Goal: Transaction & Acquisition: Book appointment/travel/reservation

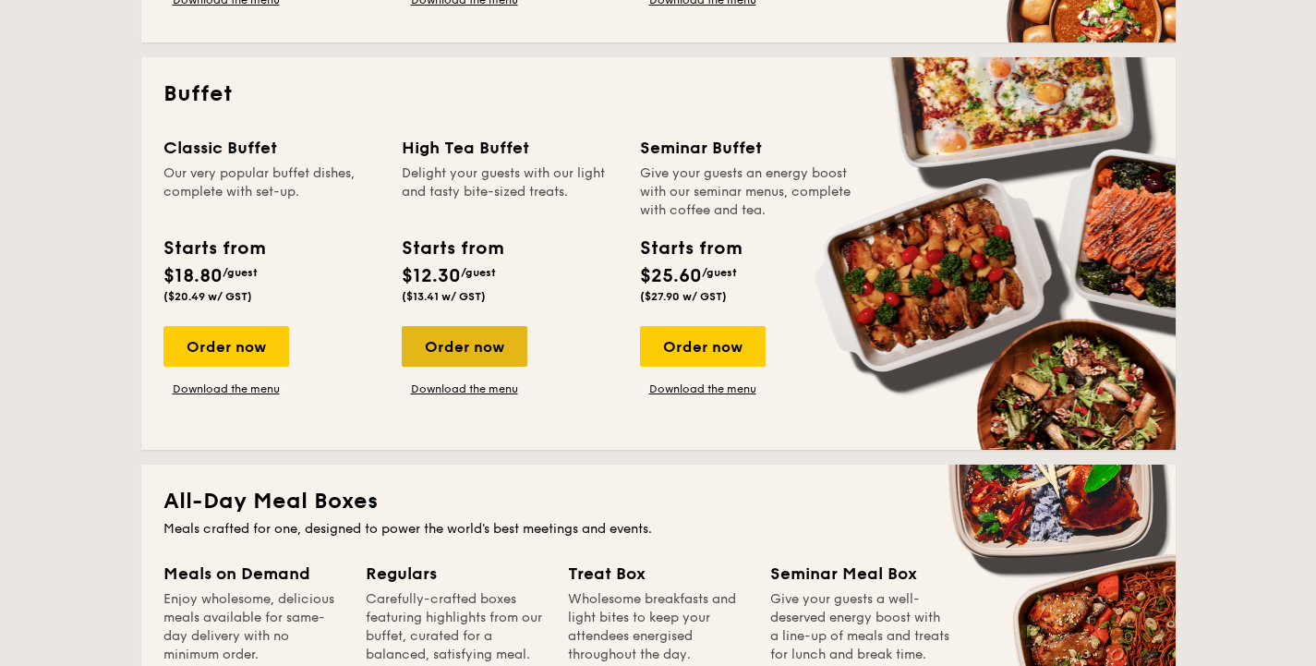
scroll to position [758, 0]
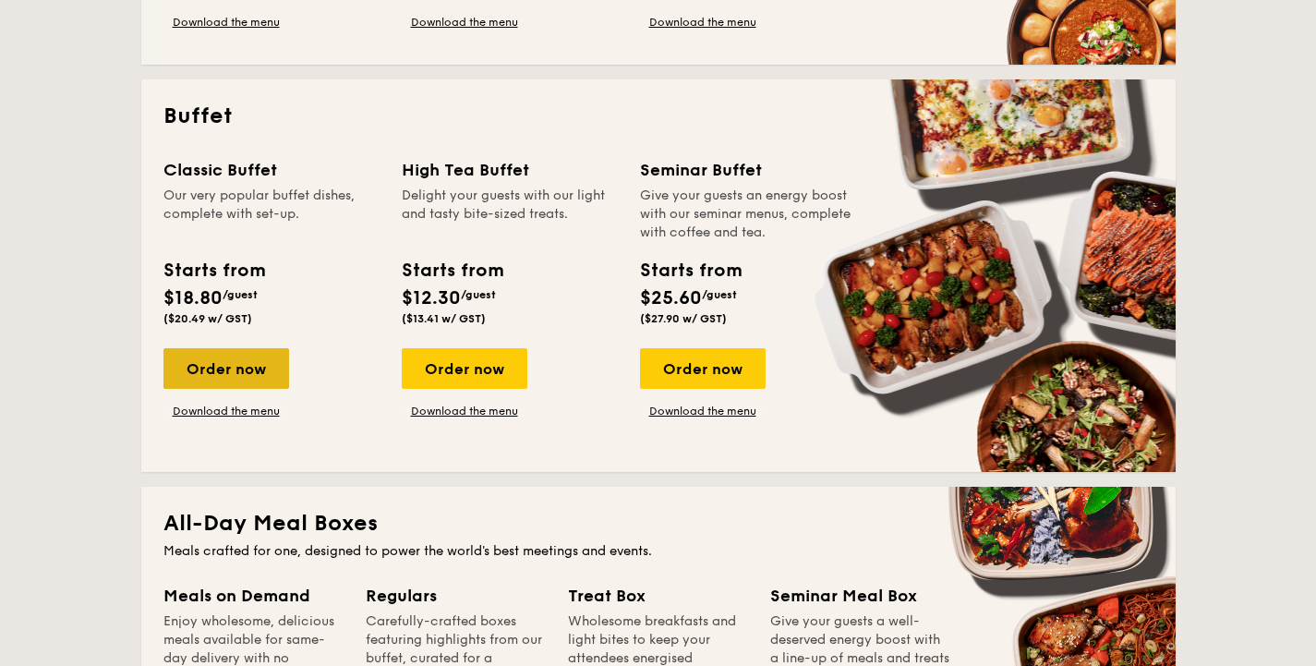
click at [236, 385] on div "Order now" at bounding box center [226, 368] width 126 height 41
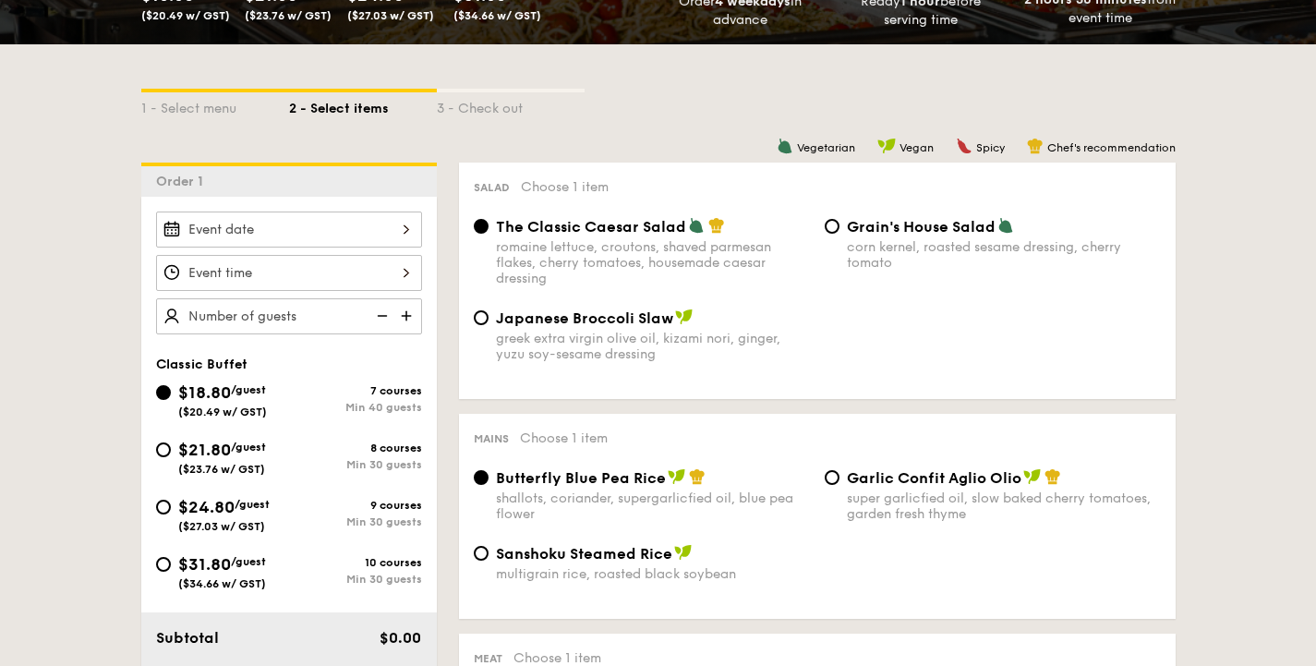
scroll to position [369, 0]
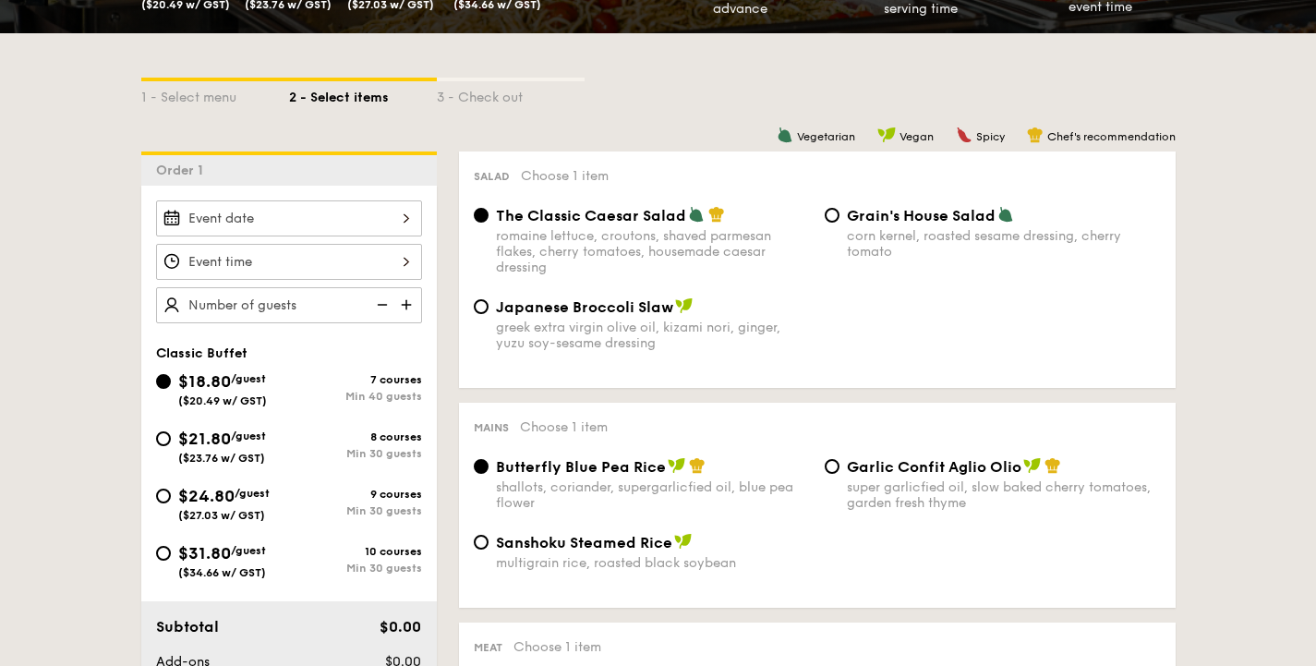
click at [361, 221] on div at bounding box center [289, 218] width 266 height 36
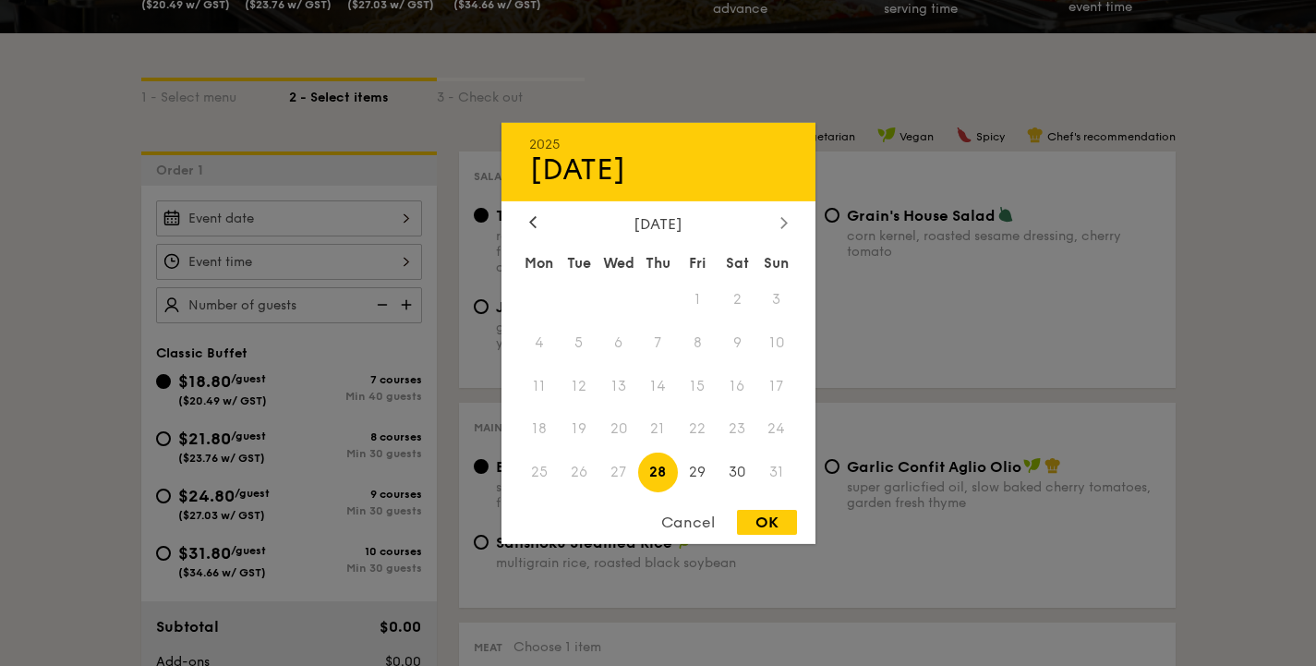
click at [784, 228] on div at bounding box center [784, 223] width 17 height 18
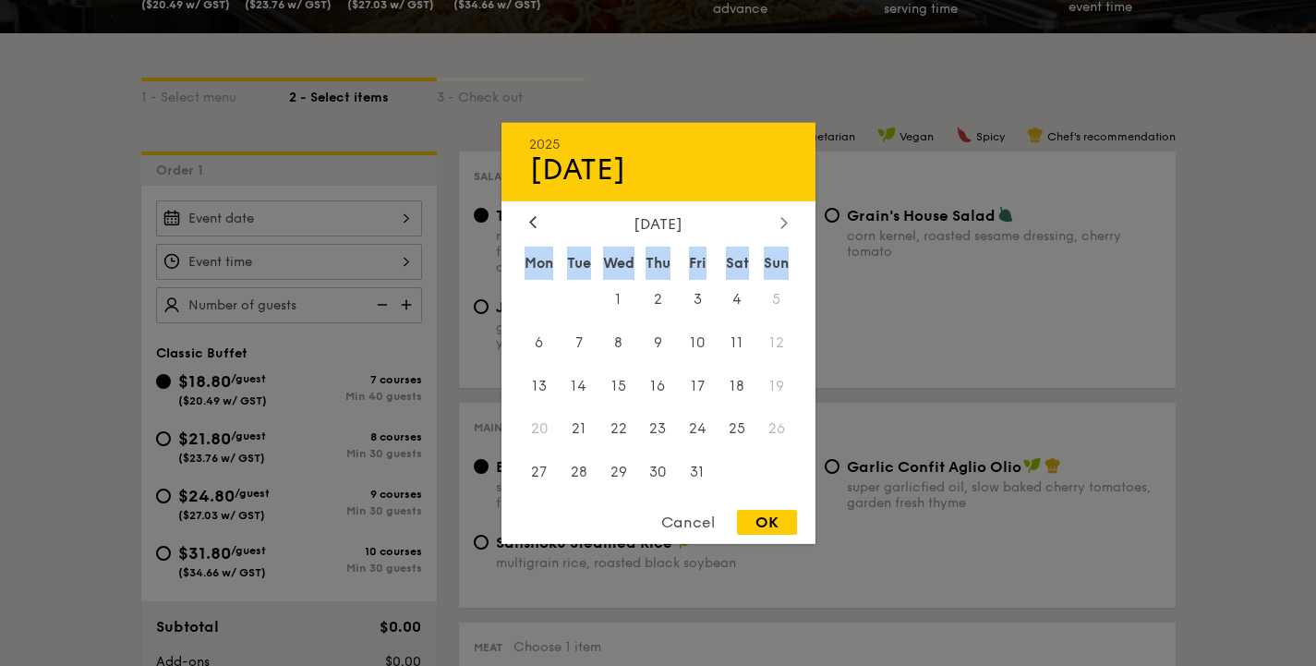
click at [784, 228] on div at bounding box center [784, 223] width 17 height 18
click at [533, 222] on icon at bounding box center [532, 222] width 7 height 12
click at [744, 344] on span "8" at bounding box center [738, 342] width 40 height 40
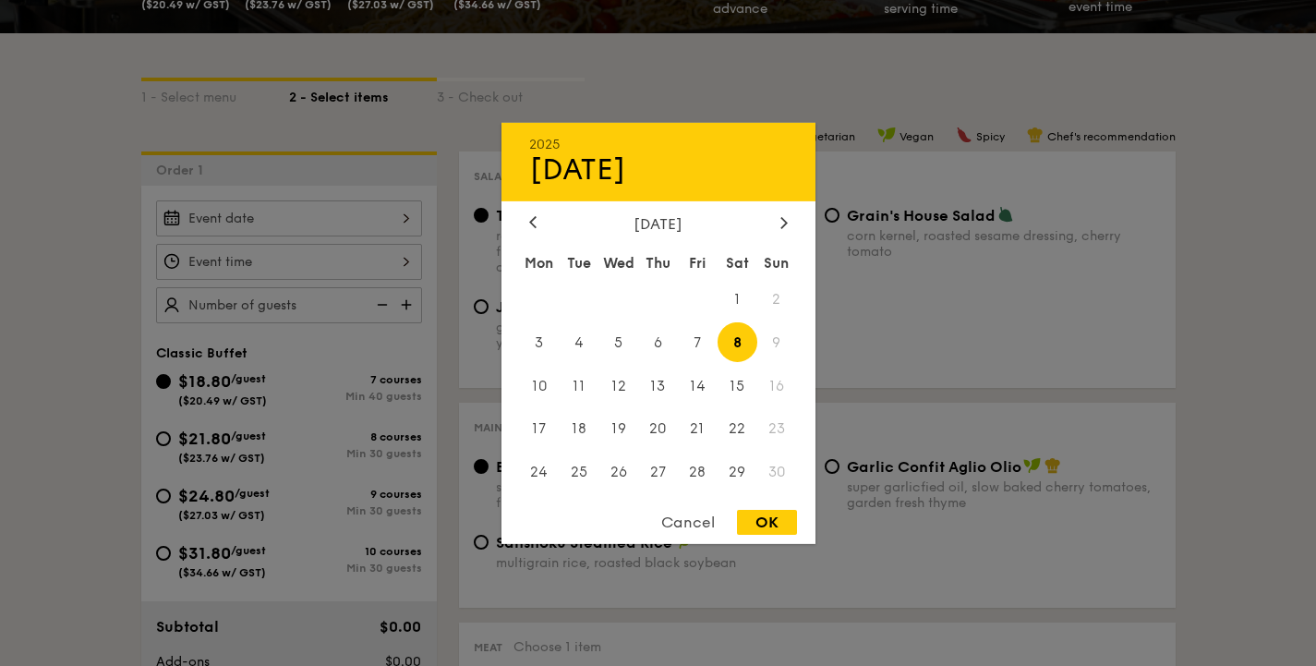
click at [762, 524] on div "OK" at bounding box center [767, 522] width 60 height 25
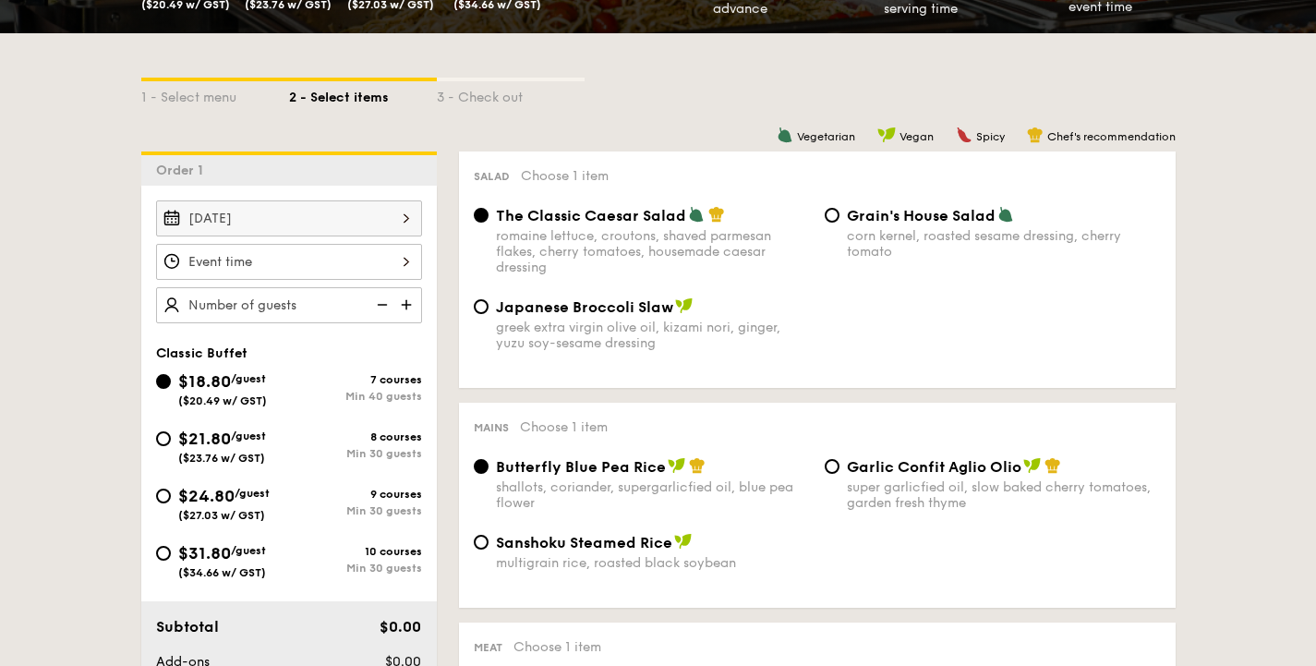
click at [373, 214] on div "[DATE]" at bounding box center [289, 218] width 266 height 36
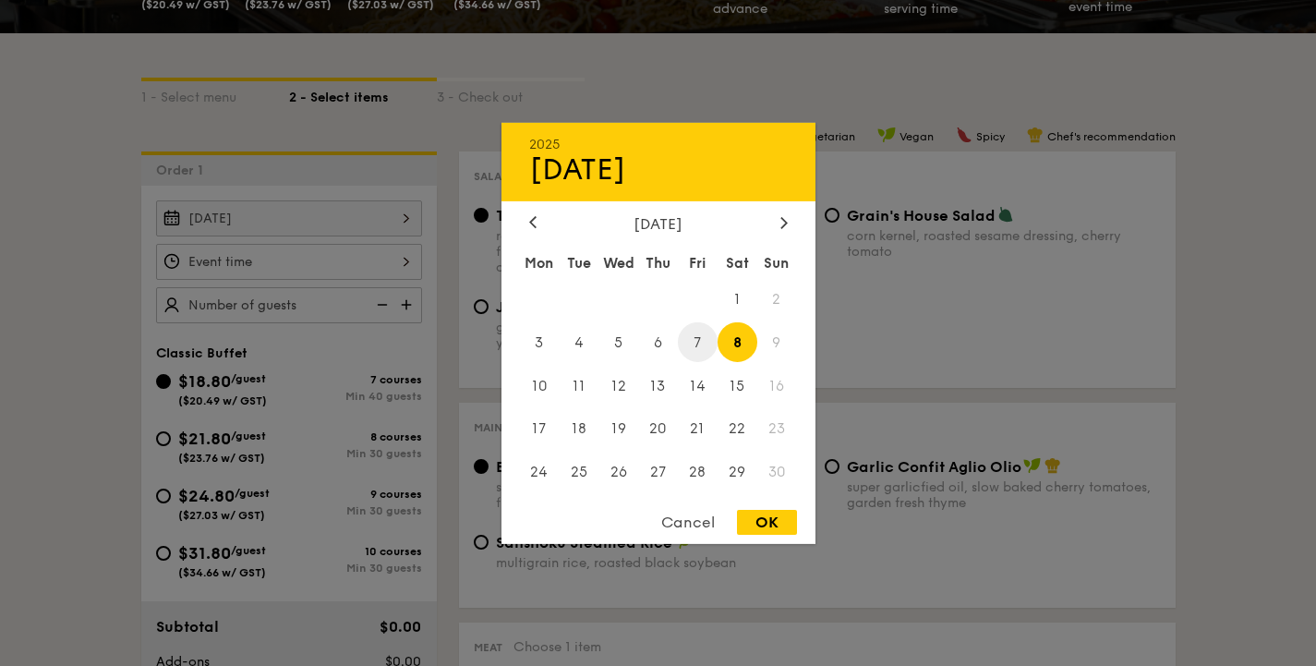
click at [702, 347] on span "7" at bounding box center [698, 342] width 40 height 40
click at [765, 519] on div "OK" at bounding box center [767, 522] width 60 height 25
type input "[DATE]"
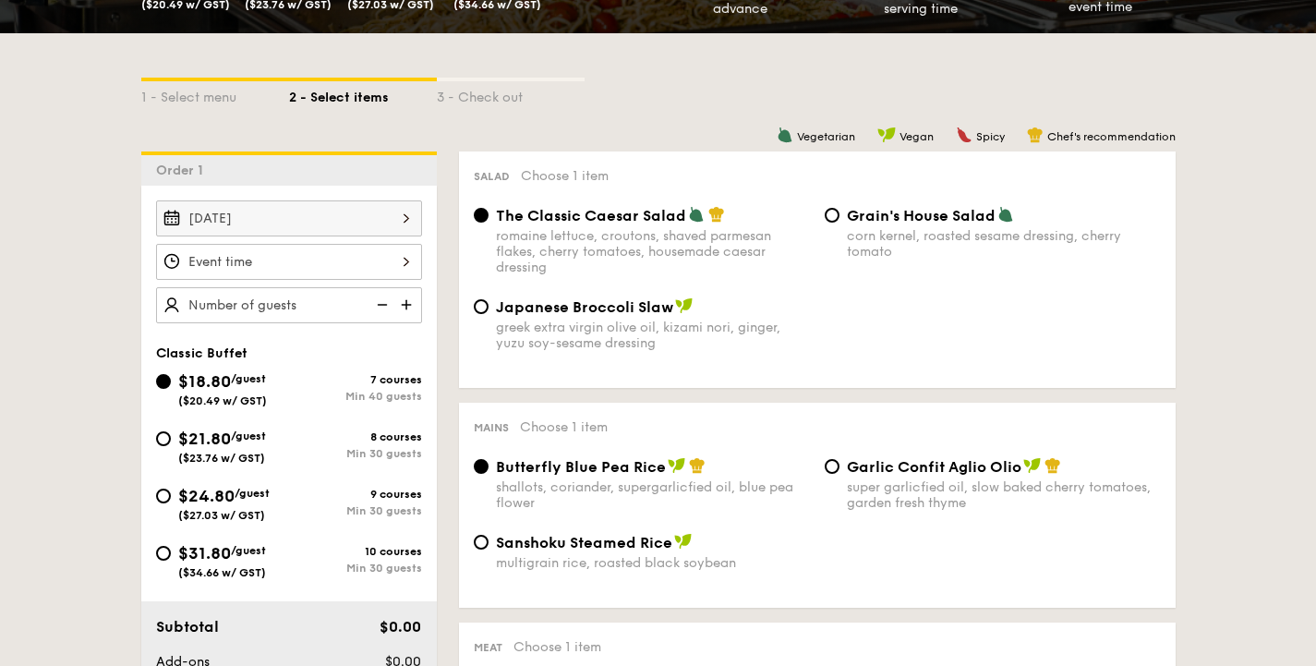
click at [346, 261] on div at bounding box center [289, 262] width 266 height 36
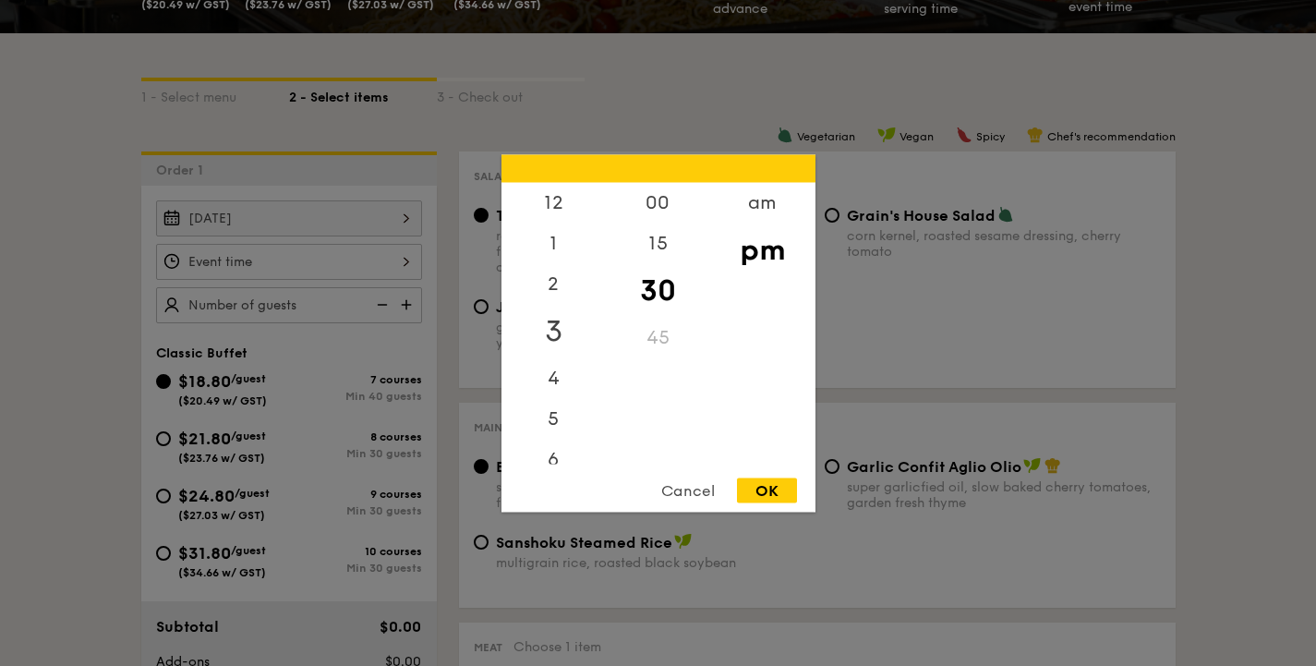
scroll to position [1, 0]
click at [556, 242] on div "1" at bounding box center [554, 249] width 104 height 54
click at [643, 212] on div "00" at bounding box center [658, 209] width 104 height 54
click at [765, 482] on div "OK" at bounding box center [767, 490] width 60 height 25
type input "1:00PM"
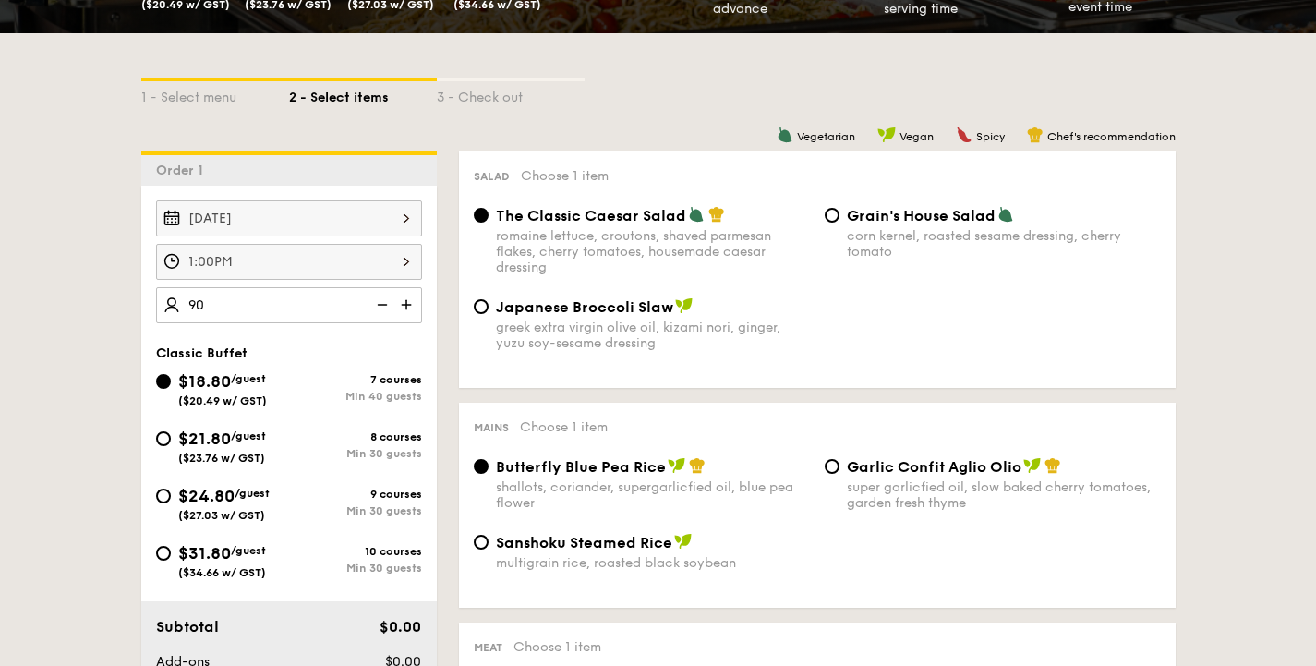
type input "90 guests"
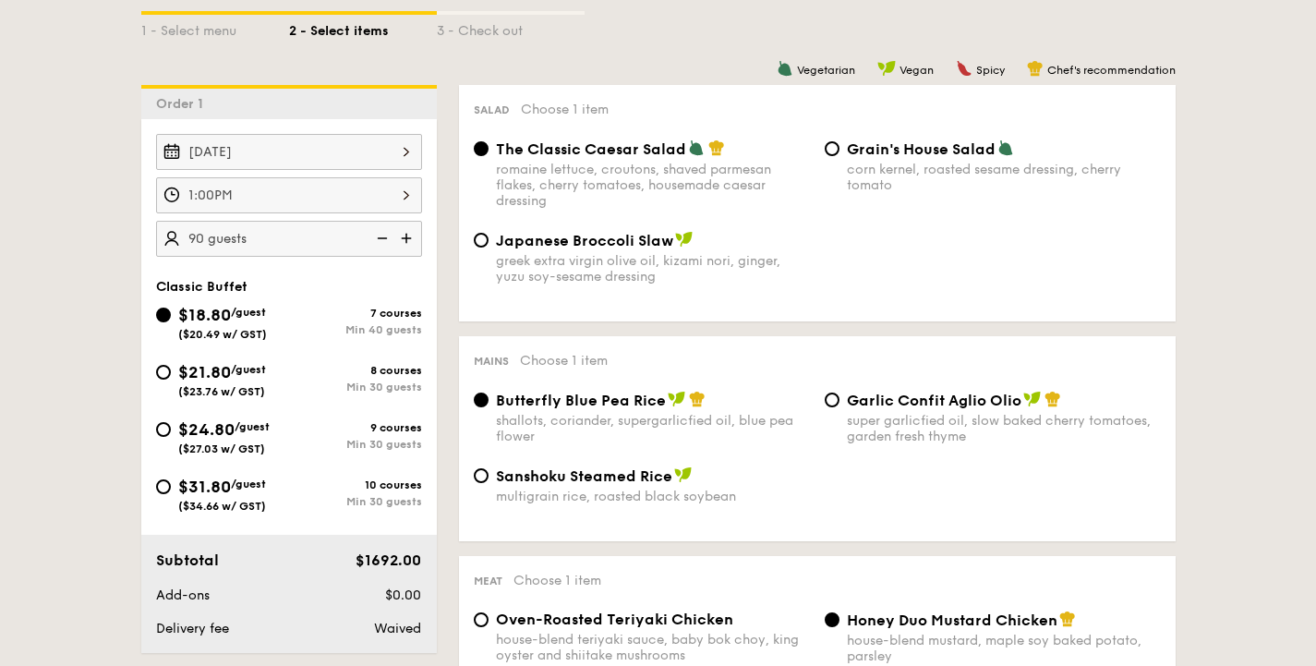
scroll to position [431, 0]
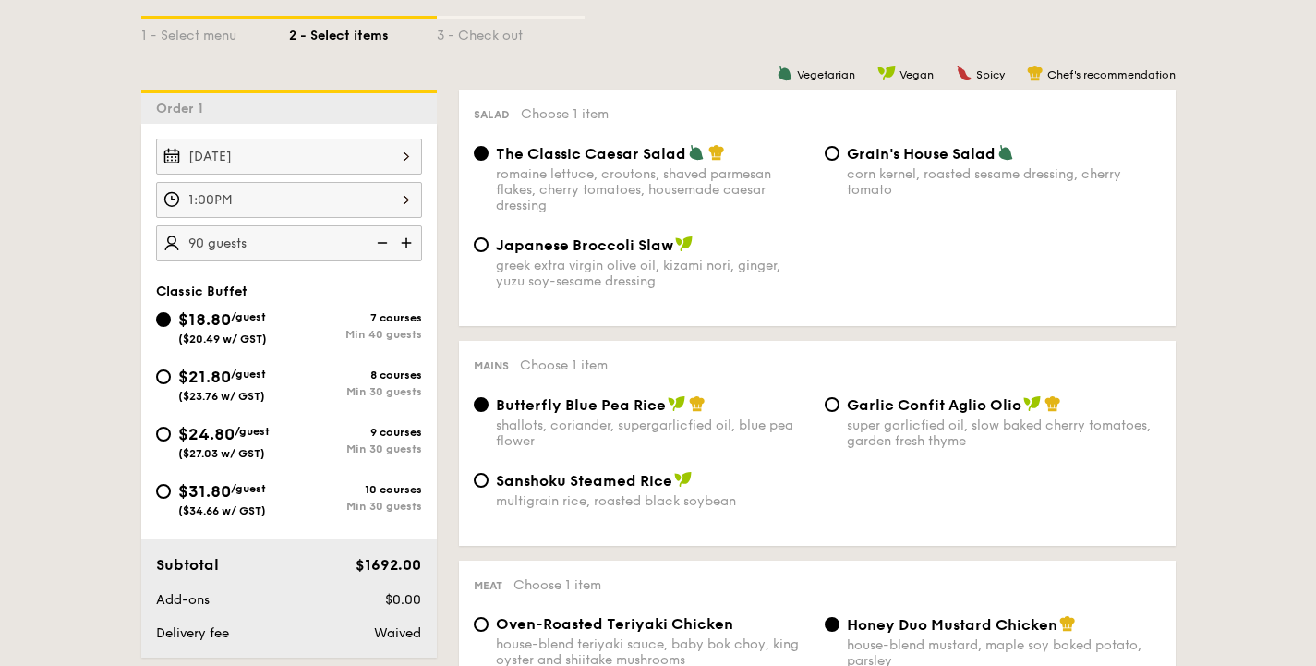
click at [203, 379] on span "$21.80" at bounding box center [204, 377] width 53 height 20
click at [171, 379] on input "$21.80 /guest ($23.76 w/ GST) 8 courses Min 30 guests" at bounding box center [163, 376] width 15 height 15
radio input "true"
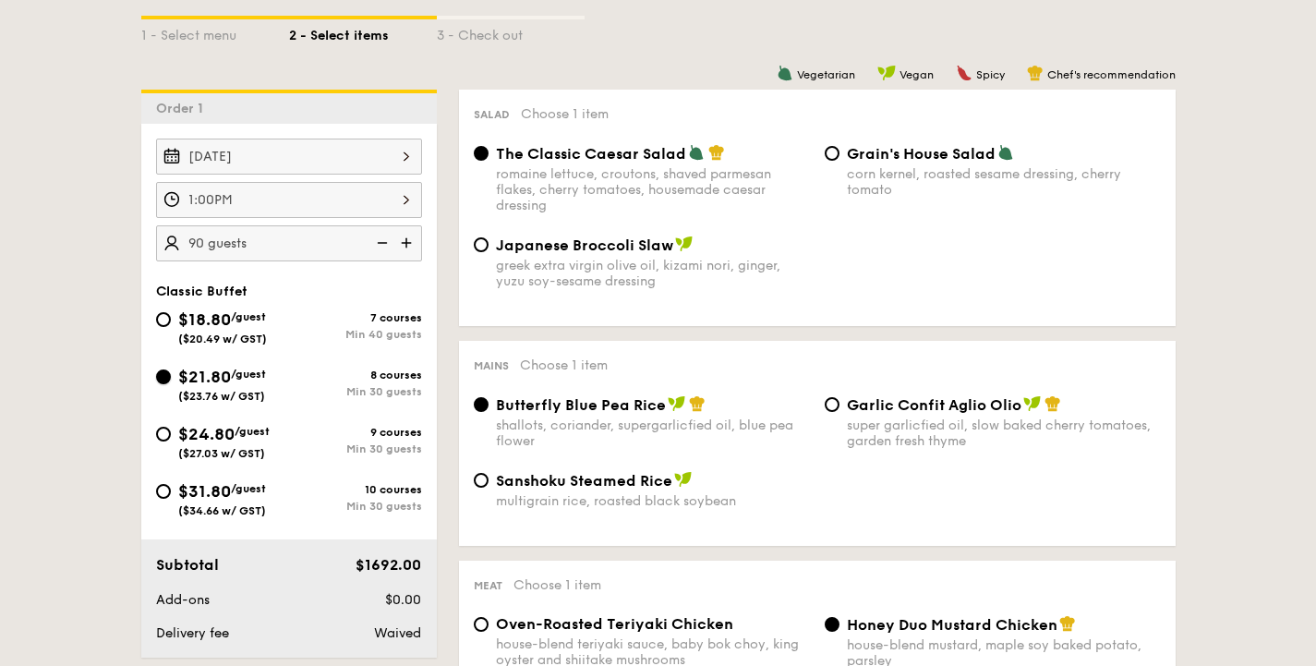
radio input "true"
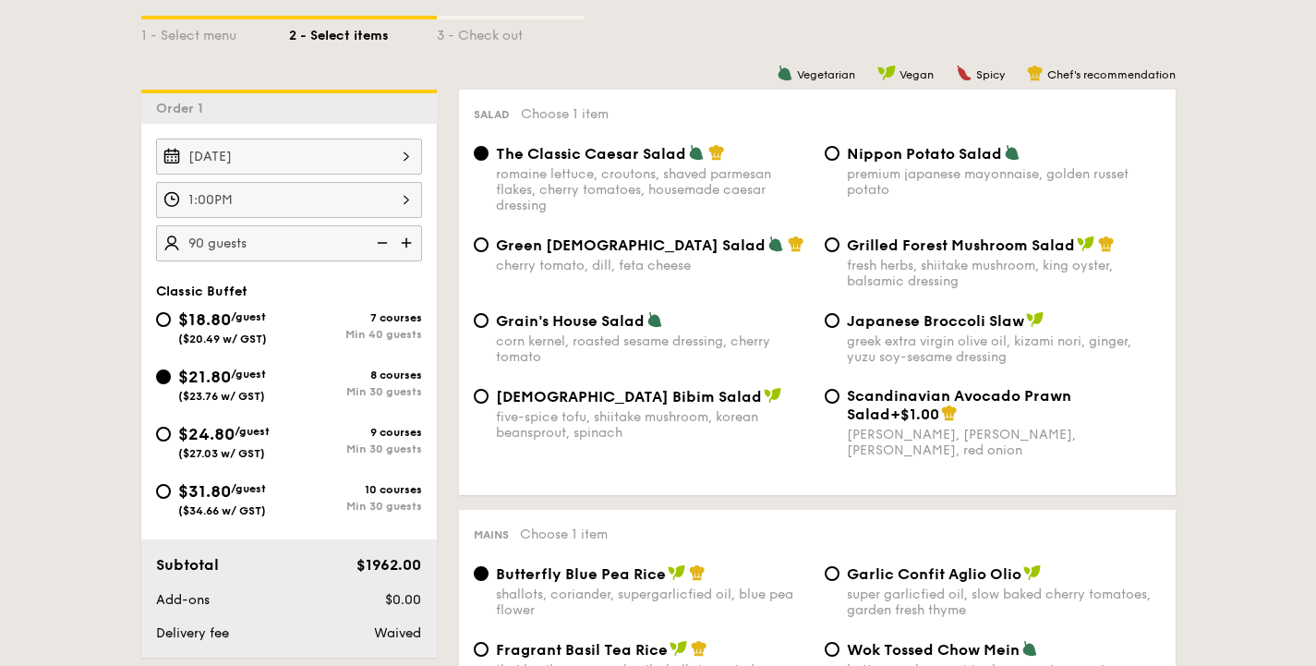
click at [233, 332] on div "$18.80 /guest ($20.49 w/ GST)" at bounding box center [222, 326] width 89 height 39
click at [171, 327] on input "$18.80 /guest ($20.49 w/ GST) 7 courses Min 40 guests" at bounding box center [163, 319] width 15 height 15
radio input "true"
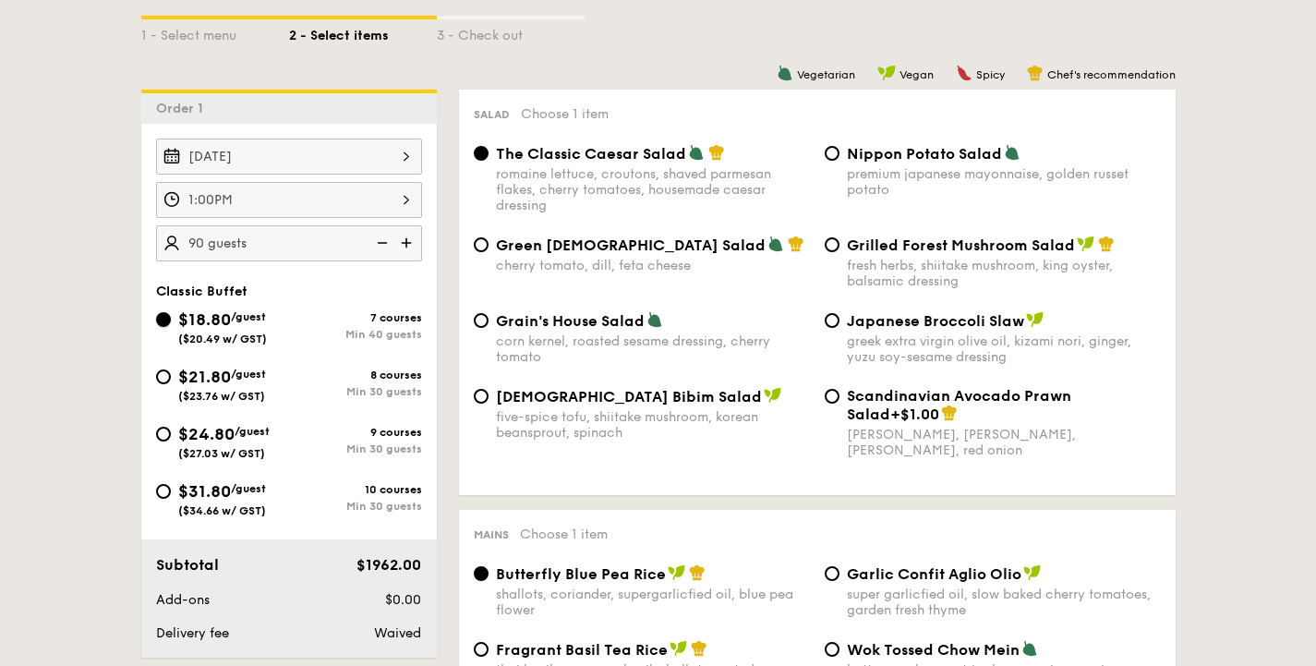
radio input "true"
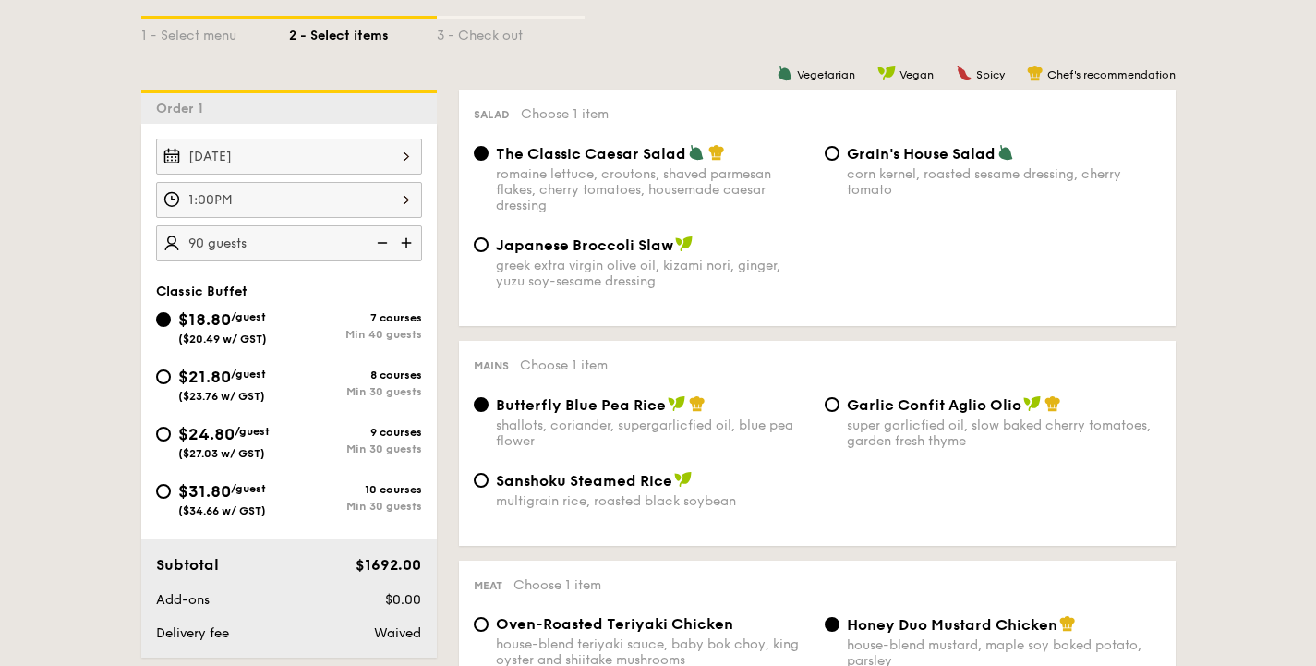
click at [227, 399] on span "($23.76 w/ GST)" at bounding box center [221, 396] width 87 height 13
click at [171, 384] on input "$21.80 /guest ($23.76 w/ GST) 8 courses Min 30 guests" at bounding box center [163, 376] width 15 height 15
radio input "true"
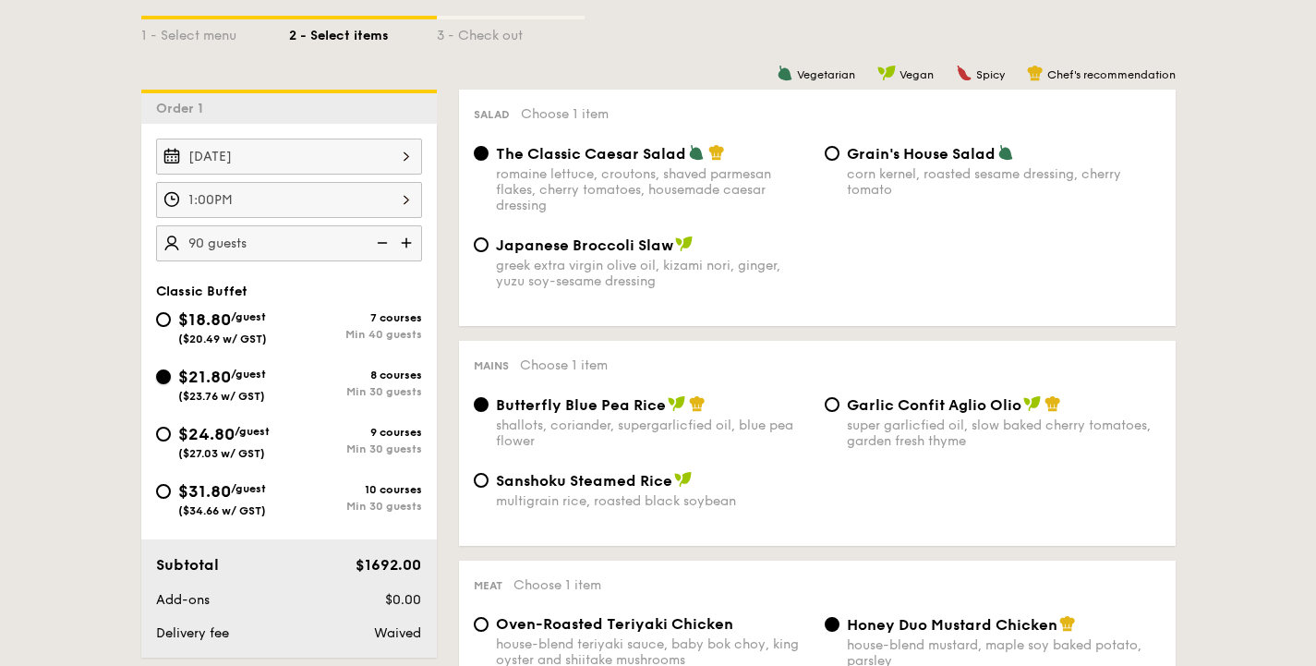
radio input "true"
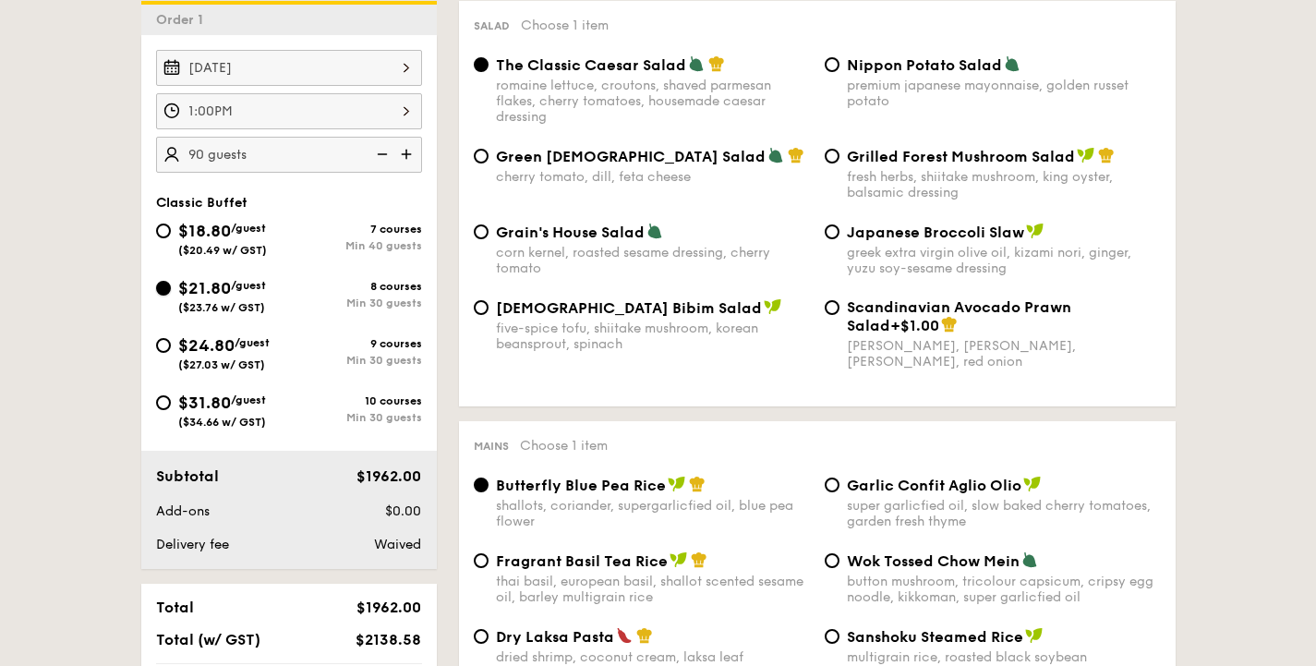
scroll to position [537, 0]
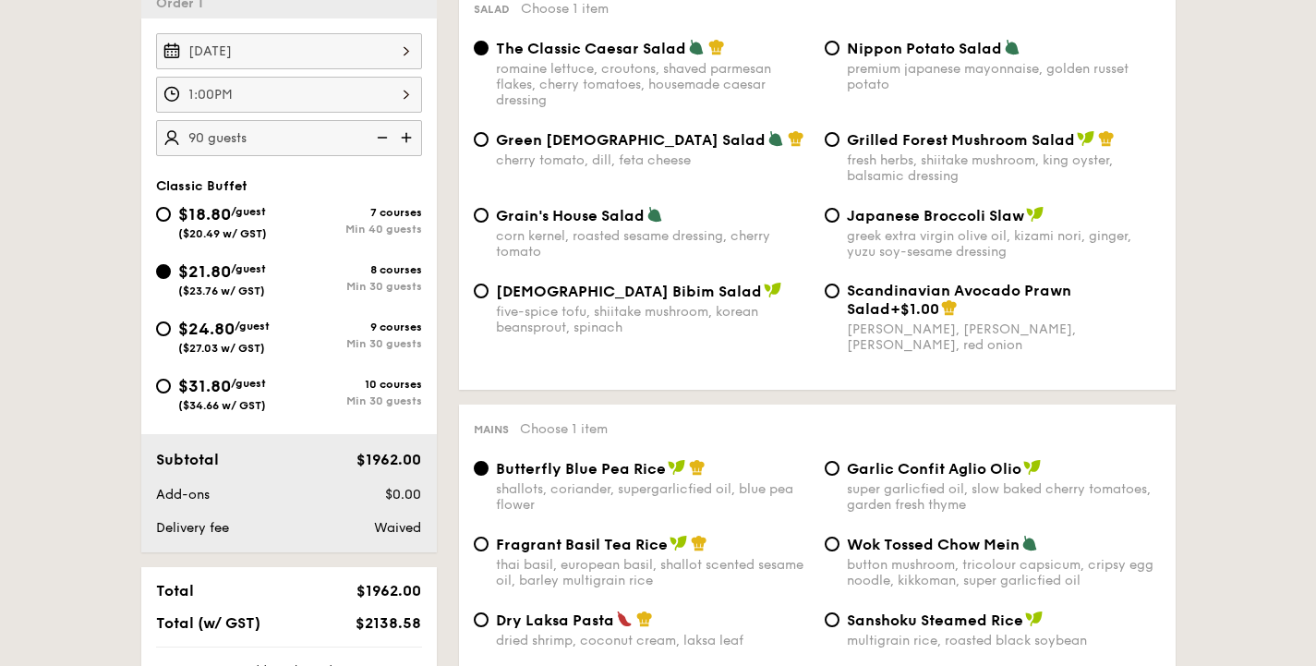
click at [371, 342] on div "Min 30 guests" at bounding box center [355, 343] width 133 height 13
click at [171, 336] on input "$24.80 /guest ($27.03 w/ GST) 9 courses Min 30 guests" at bounding box center [163, 328] width 15 height 15
radio input "true"
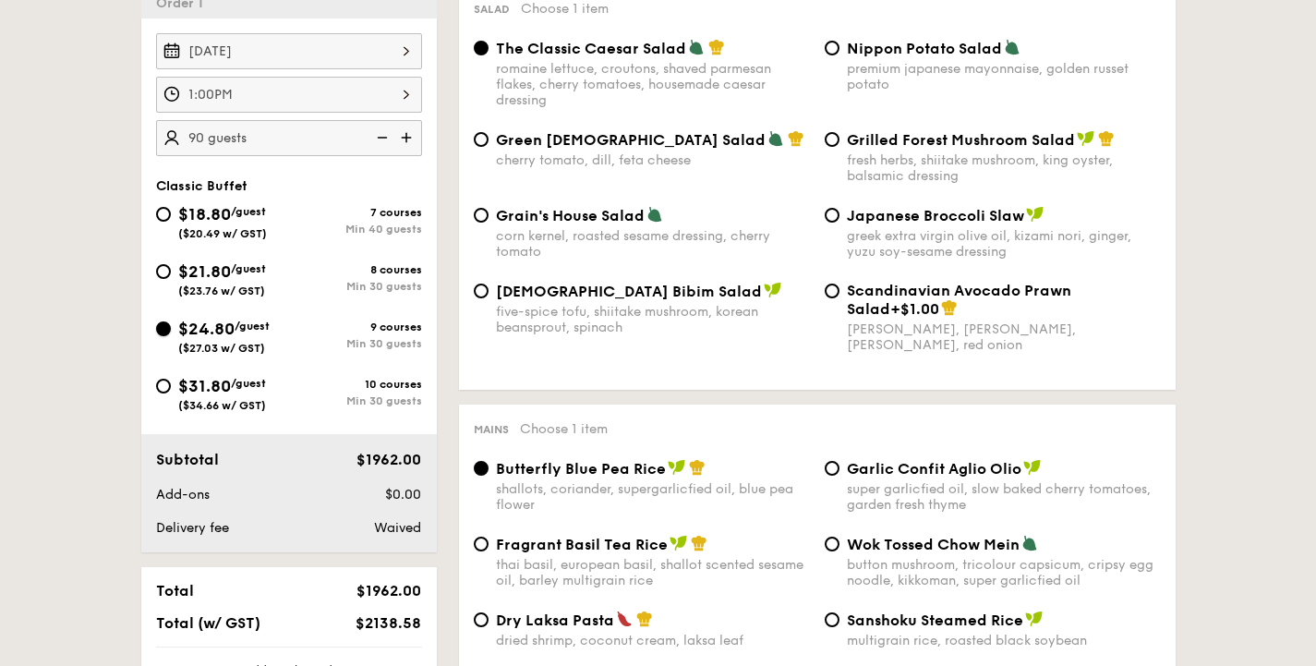
radio input "true"
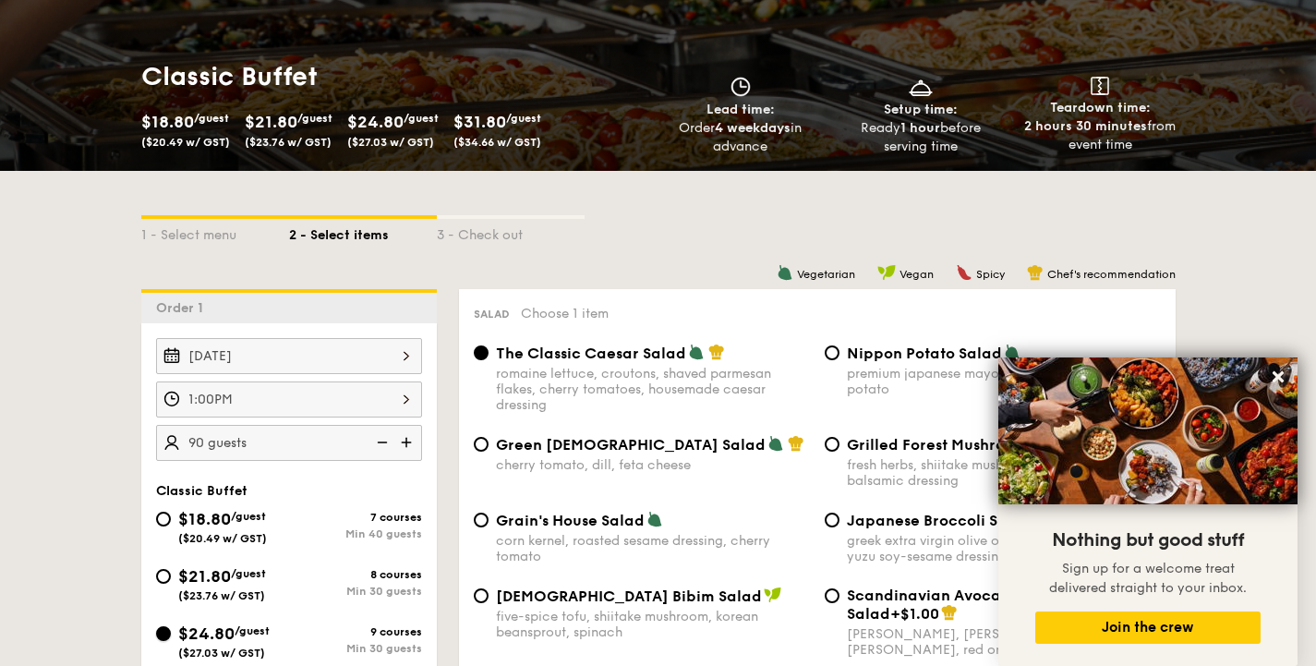
scroll to position [250, 0]
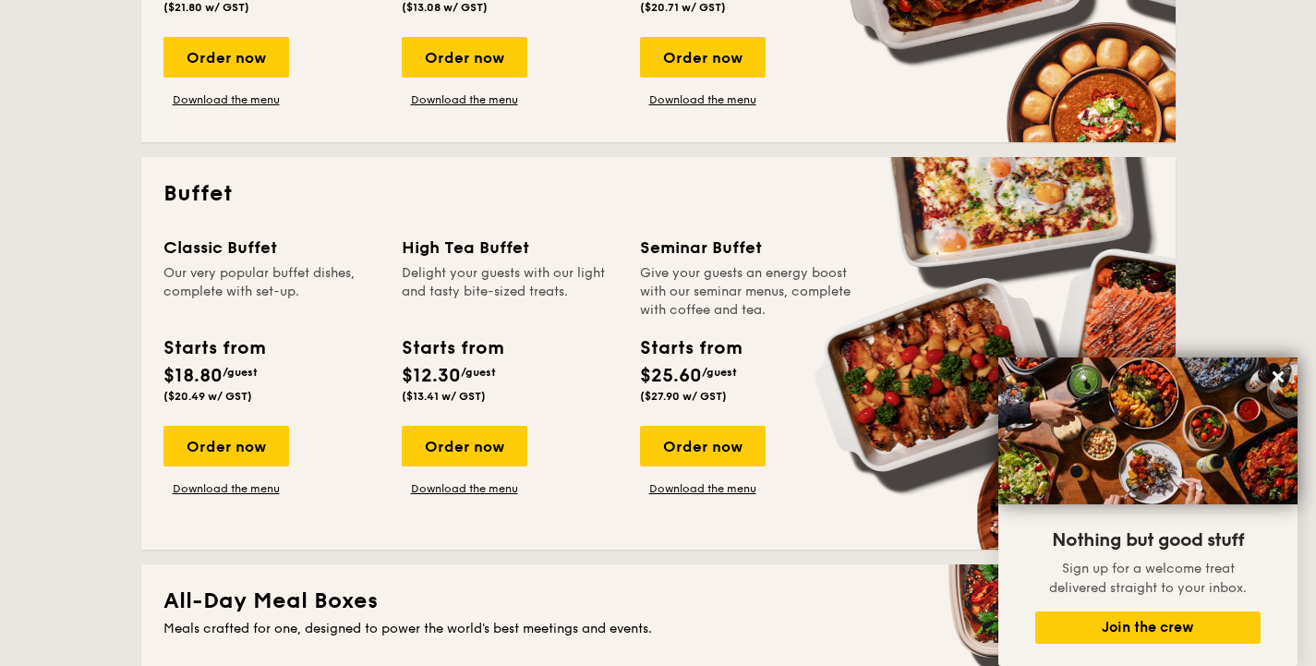
scroll to position [738, 0]
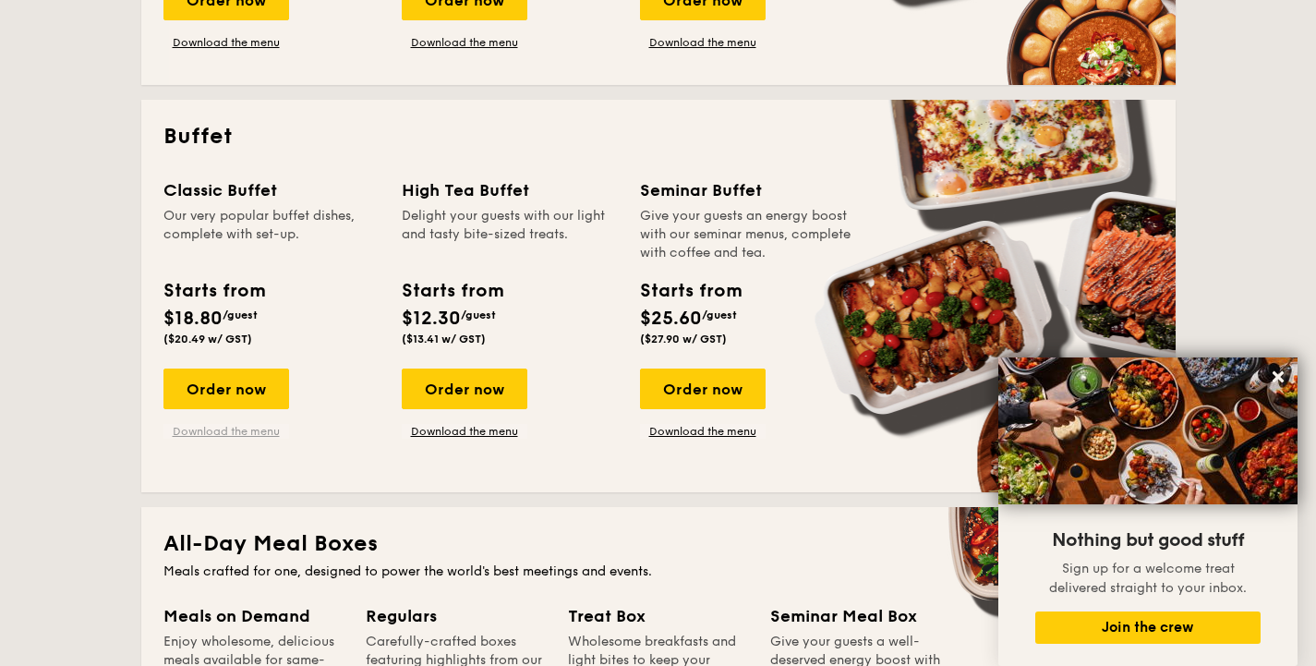
click at [256, 437] on link "Download the menu" at bounding box center [226, 431] width 126 height 15
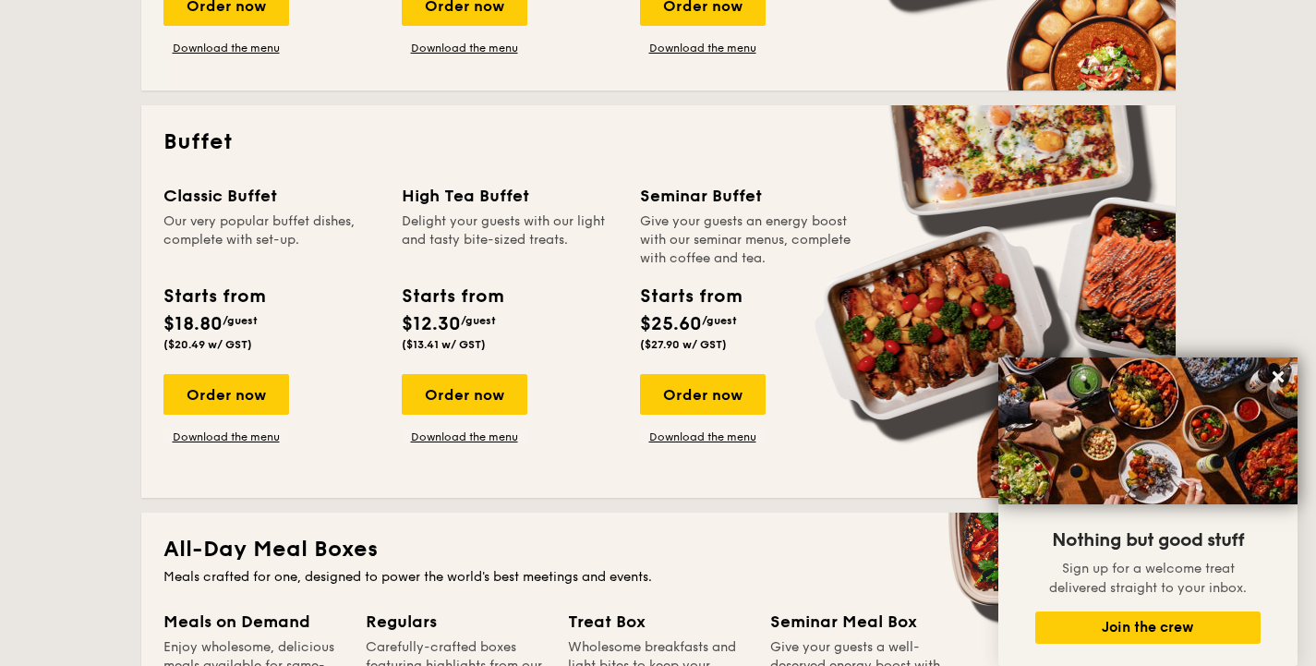
scroll to position [759, 0]
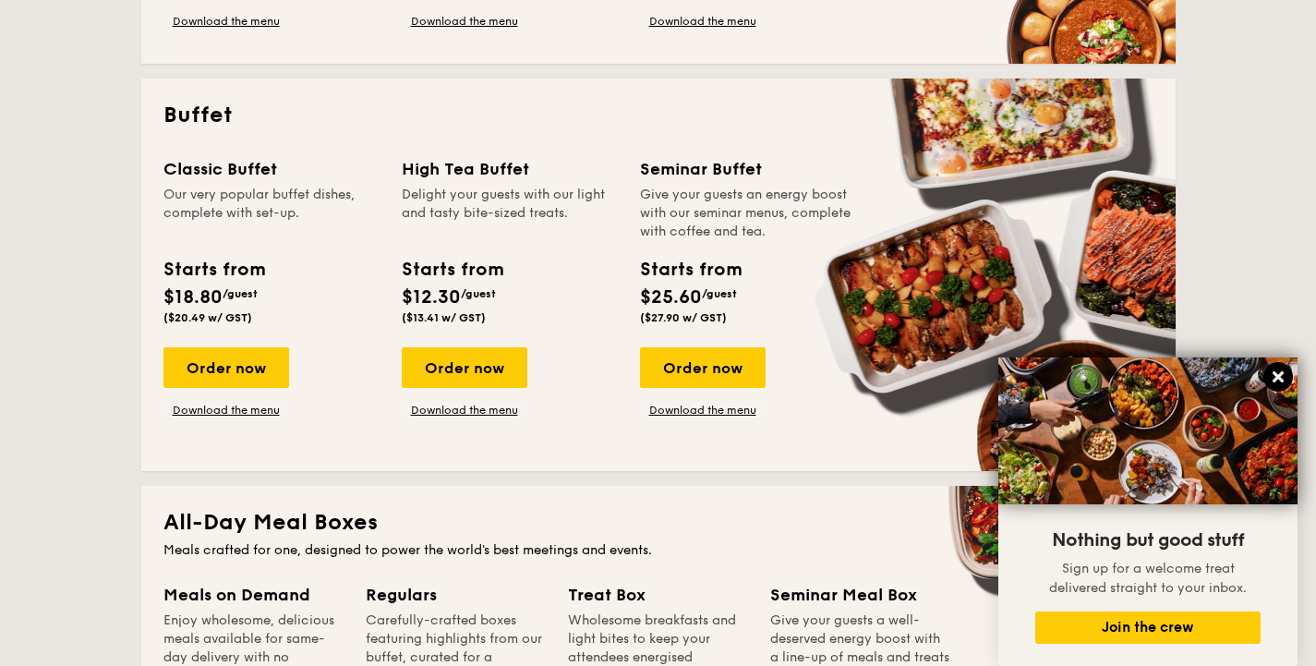
click at [1273, 378] on icon at bounding box center [1278, 377] width 17 height 17
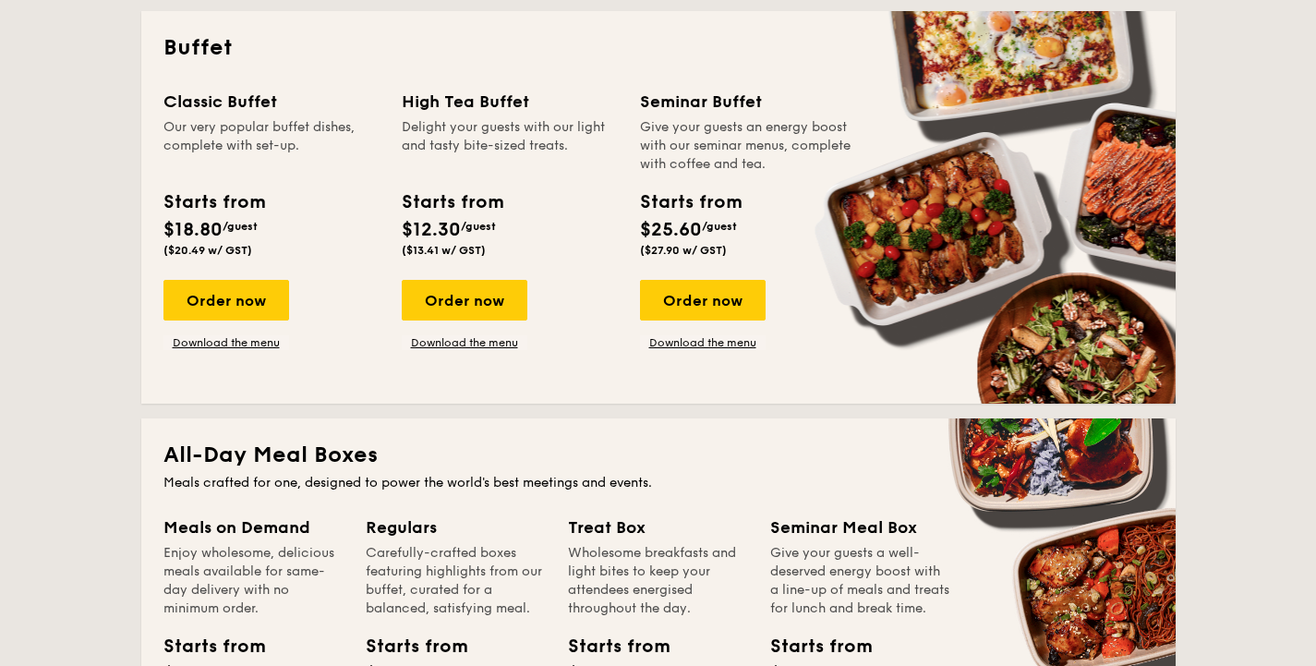
scroll to position [826, 0]
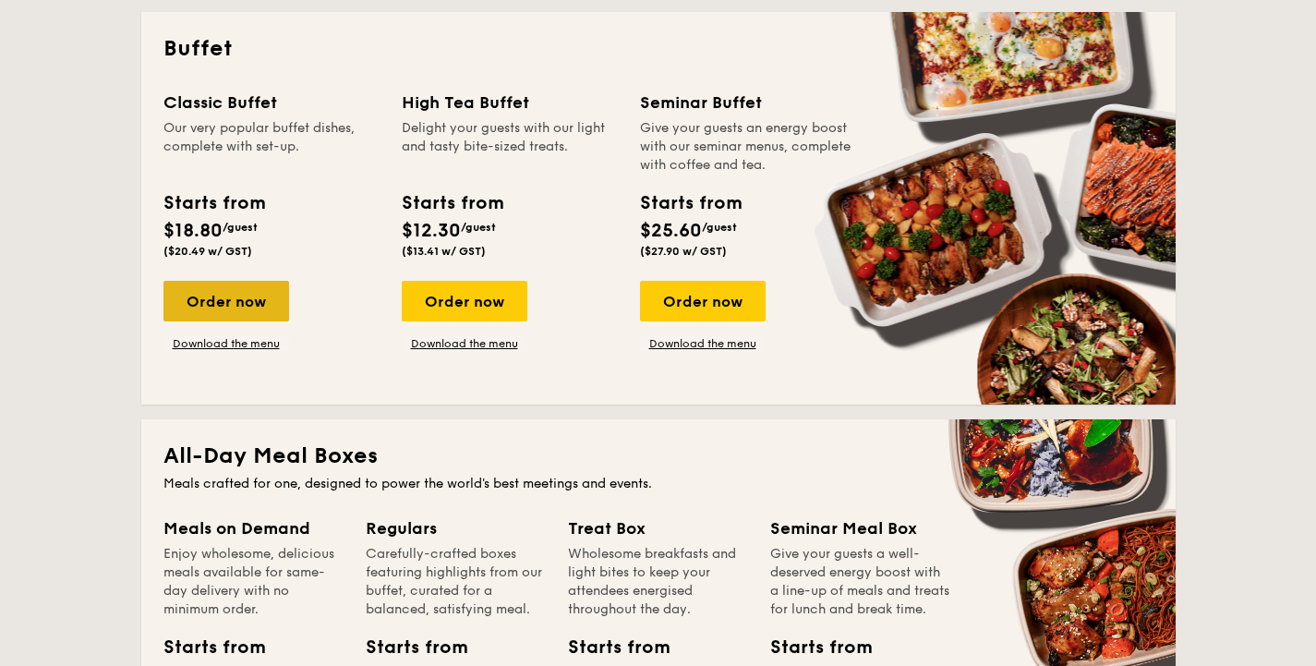
click at [251, 301] on div "Order now" at bounding box center [226, 301] width 126 height 41
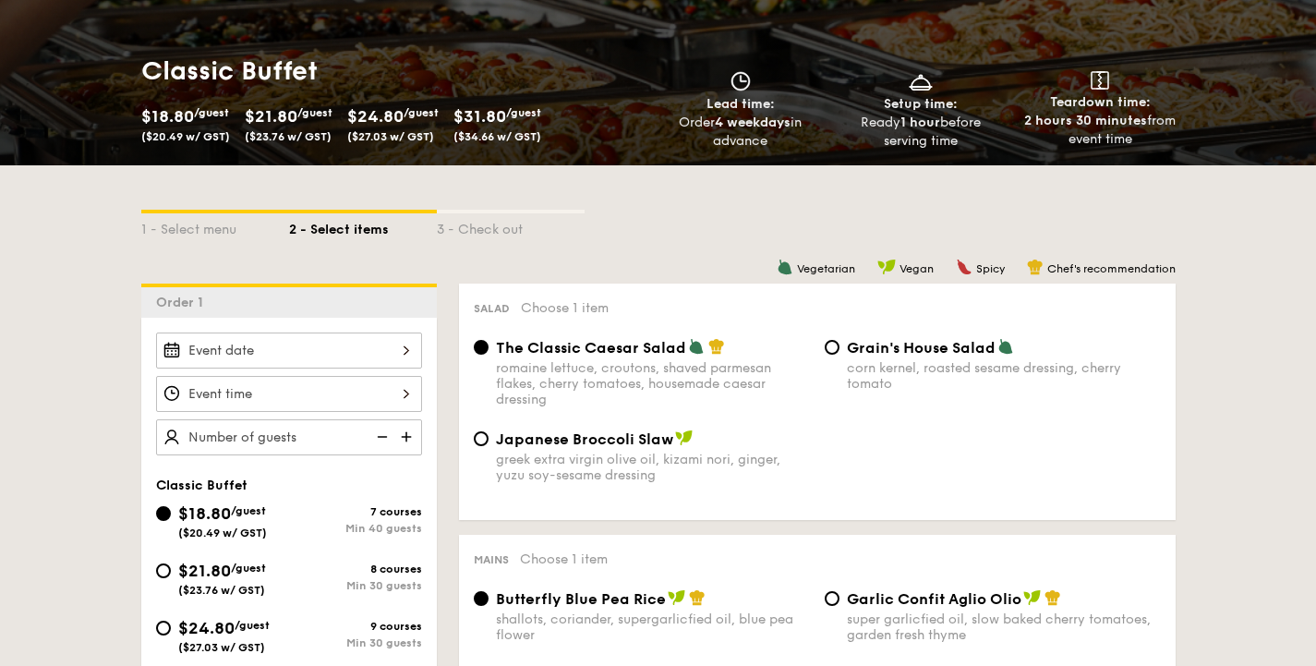
scroll to position [341, 0]
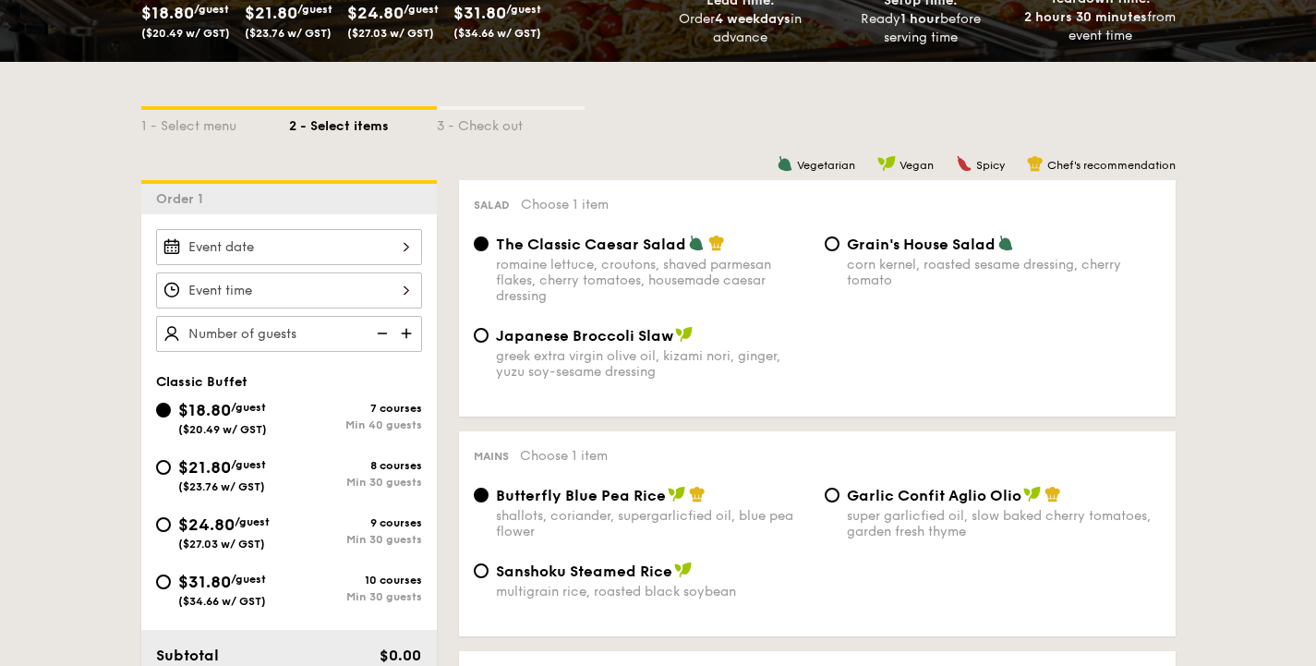
click at [393, 260] on div at bounding box center [289, 247] width 266 height 36
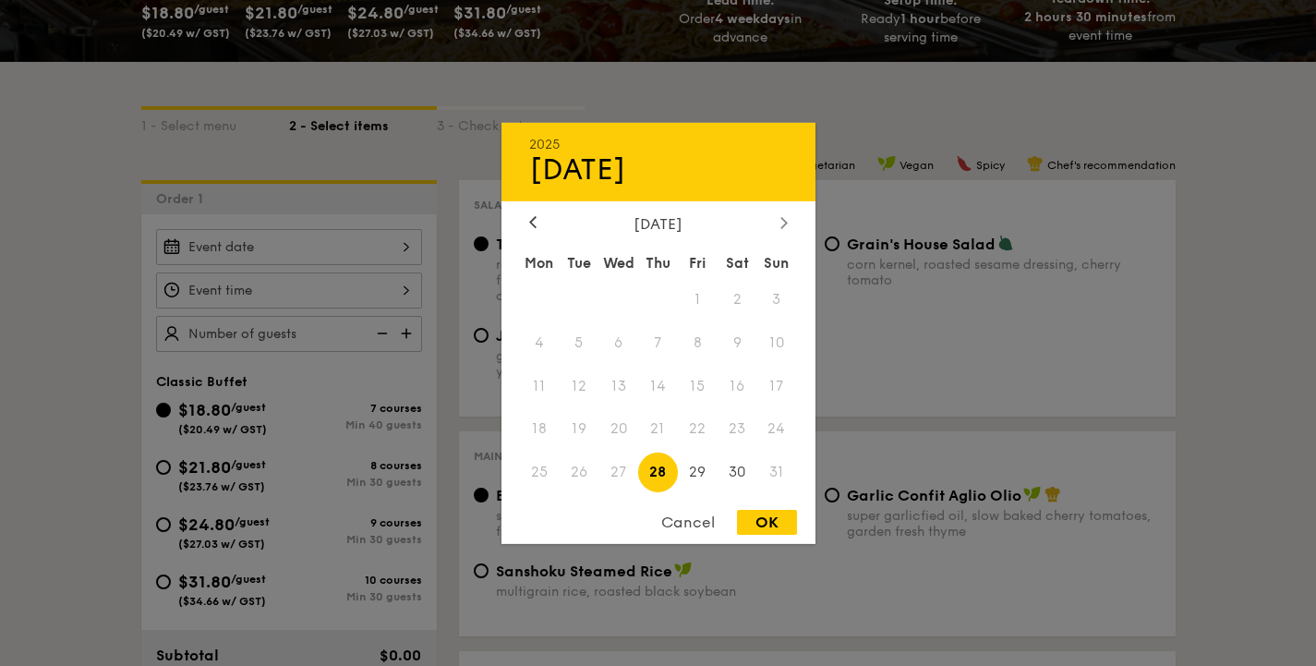
click at [781, 223] on icon at bounding box center [784, 222] width 7 height 12
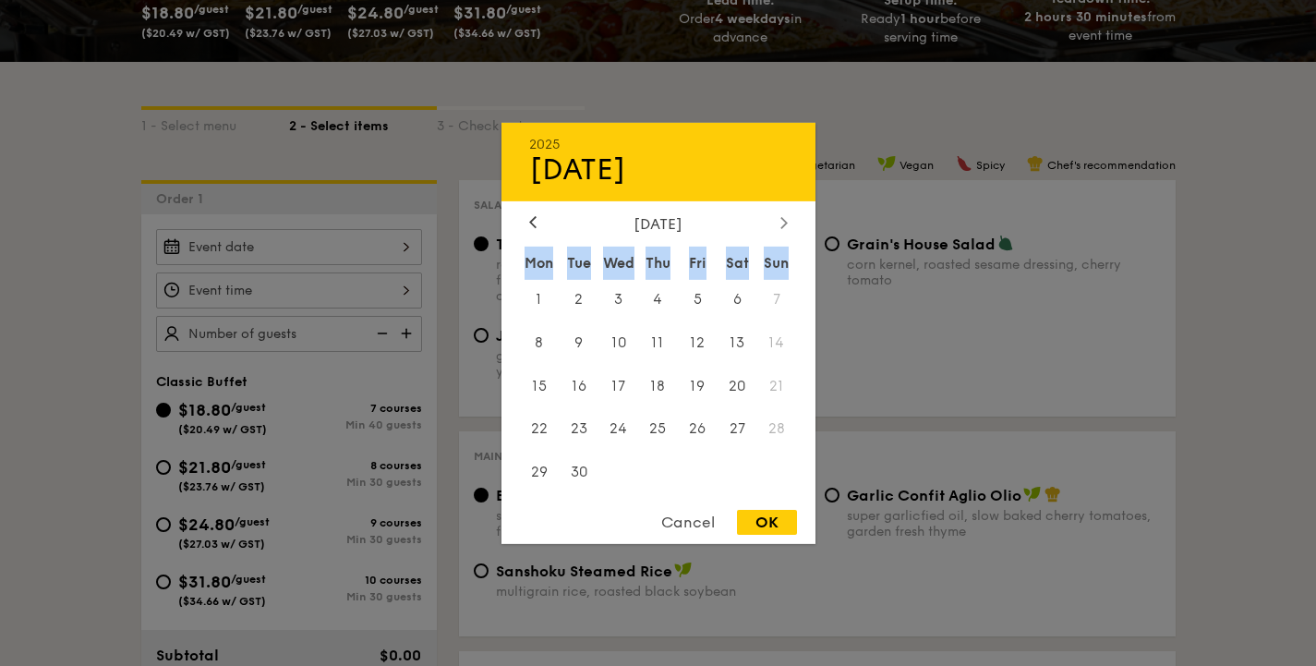
click at [781, 223] on icon at bounding box center [784, 222] width 7 height 12
click at [781, 217] on icon at bounding box center [784, 222] width 7 height 12
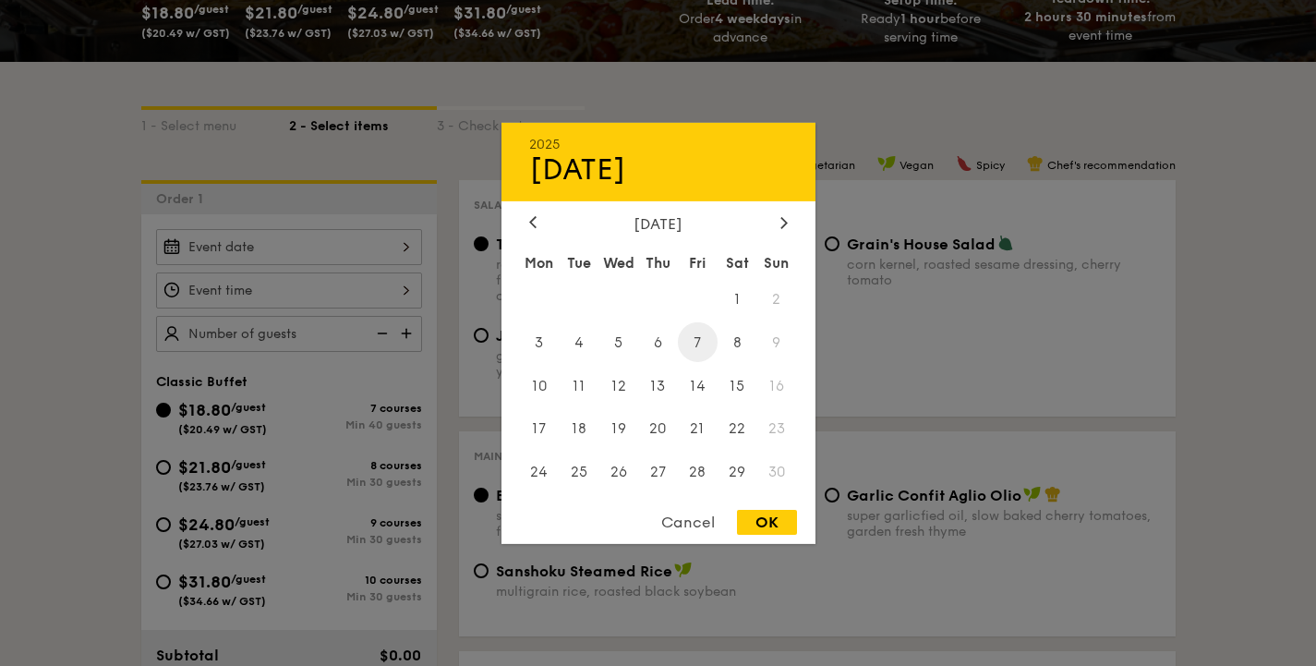
click at [699, 339] on span "7" at bounding box center [698, 342] width 40 height 40
click at [754, 523] on div "OK" at bounding box center [767, 522] width 60 height 25
type input "[DATE]"
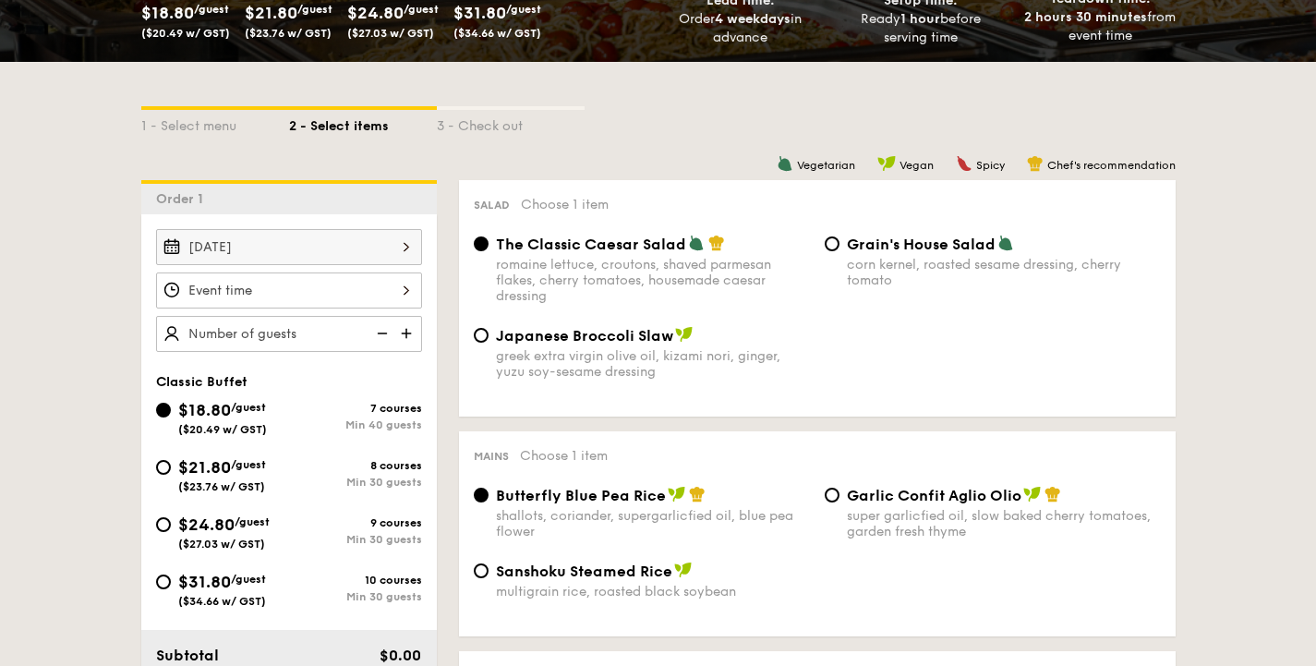
click at [238, 292] on div at bounding box center [289, 290] width 266 height 36
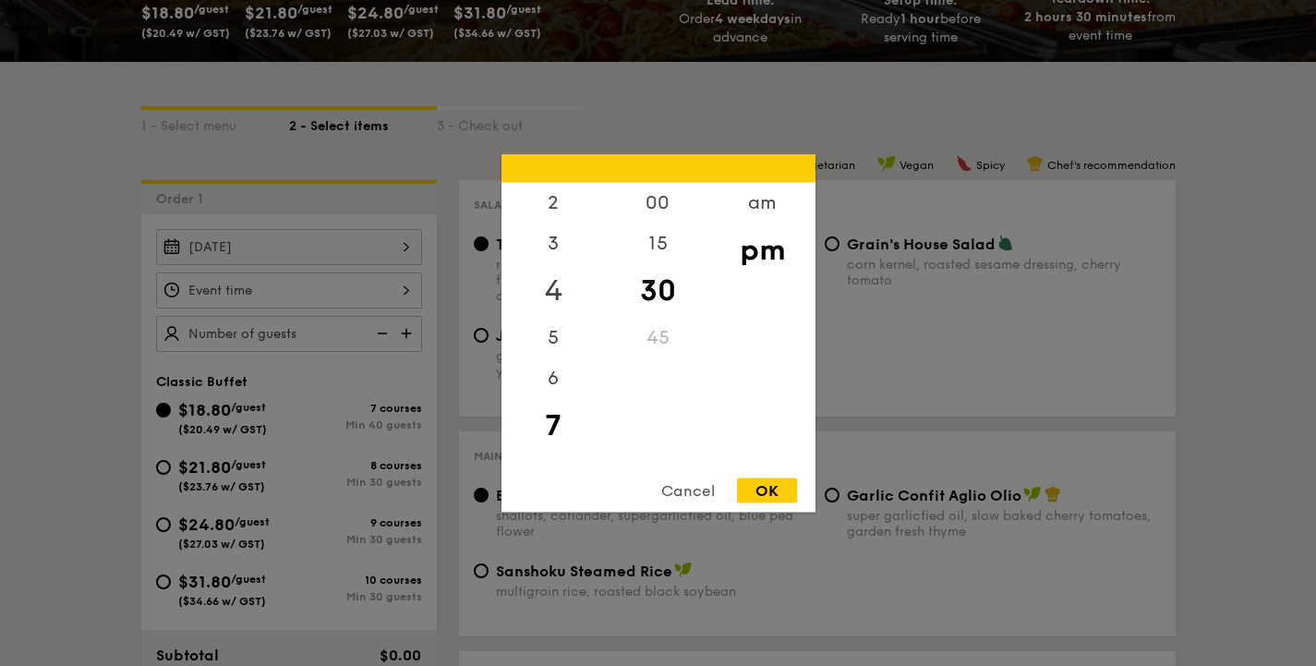
scroll to position [0, 0]
click at [570, 238] on div "1" at bounding box center [554, 250] width 104 height 54
click at [645, 208] on div "00" at bounding box center [658, 209] width 104 height 54
click at [769, 489] on div "OK" at bounding box center [767, 490] width 60 height 25
type input "1:00PM"
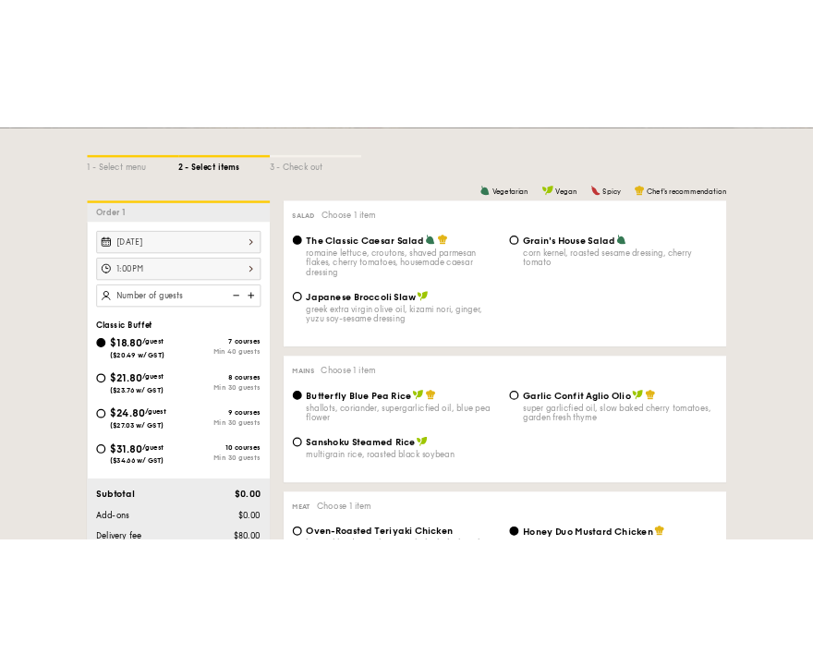
scroll to position [405, 0]
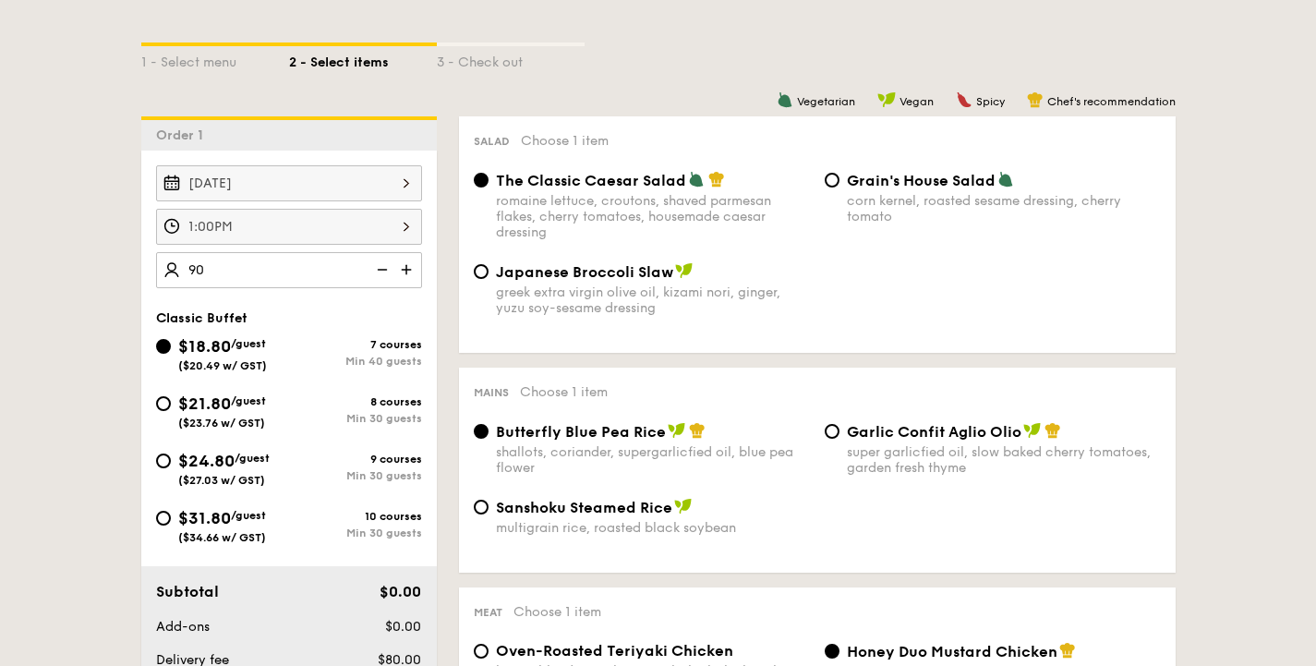
type input "90 guests"
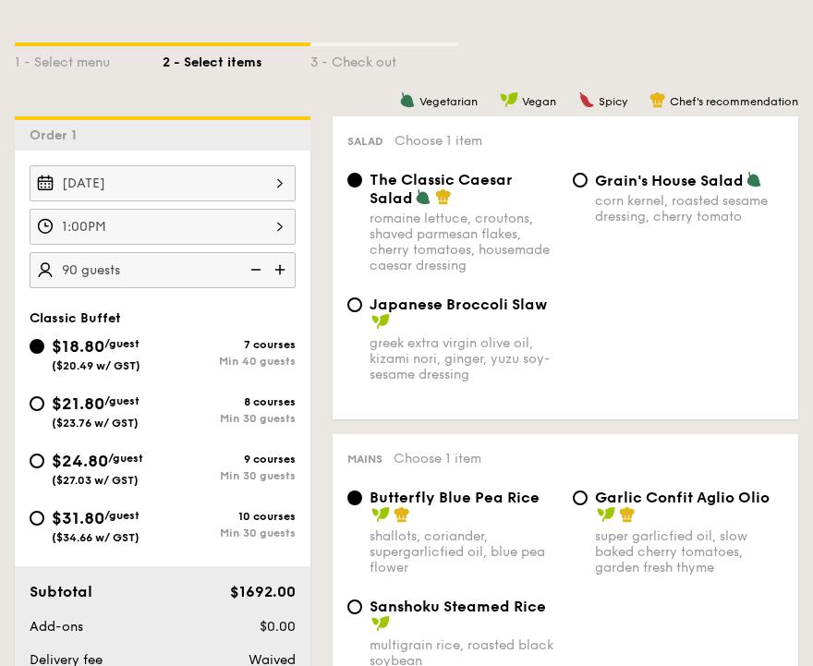
click at [41, 410] on div "$21.80 /guest ($23.76 w/ GST)" at bounding box center [96, 410] width 133 height 39
click at [41, 410] on input "$21.80 /guest ($23.76 w/ GST) 8 courses Min 30 guests" at bounding box center [37, 403] width 15 height 15
radio input "true"
click at [41, 410] on div "$21.80 /guest ($23.76 w/ GST)" at bounding box center [96, 410] width 133 height 39
click at [41, 410] on input "$21.80 /guest ($23.76 w/ GST) 8 courses Min 30 guests" at bounding box center [37, 403] width 15 height 15
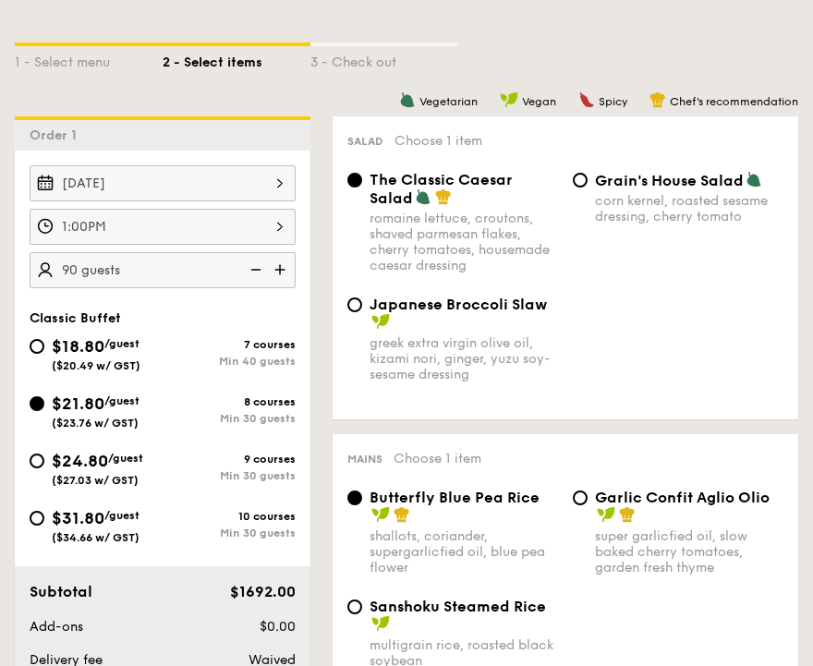
radio input "true"
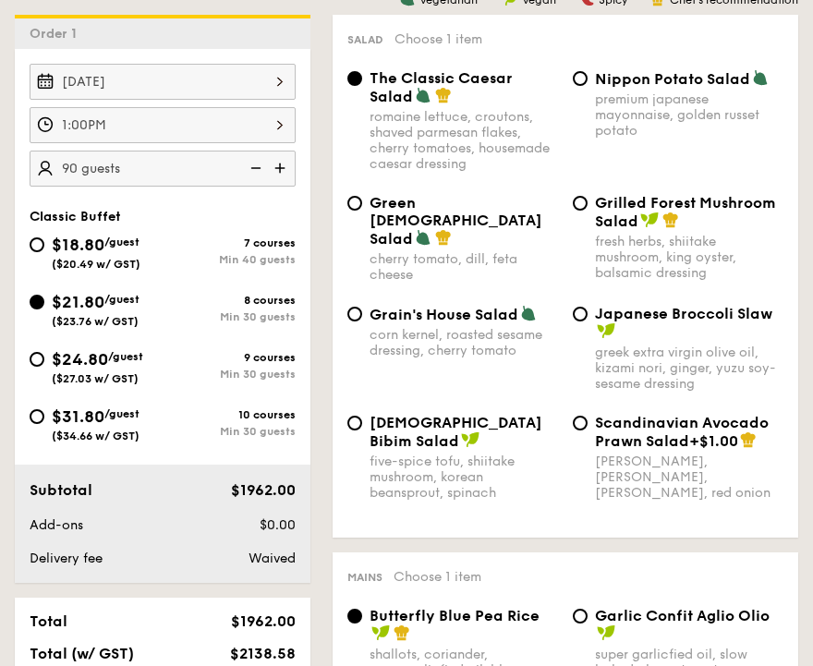
scroll to position [527, 0]
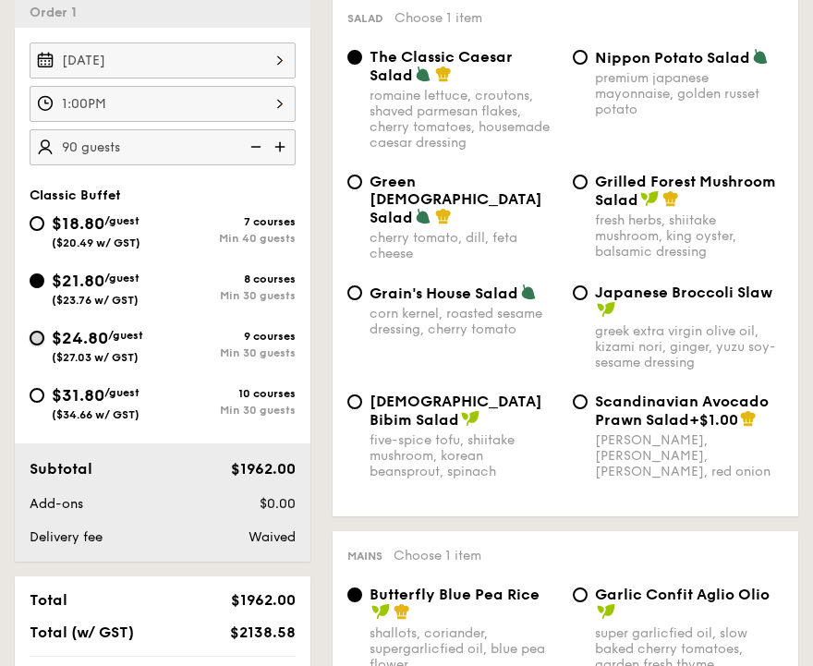
click at [35, 338] on input "$24.80 /guest ($27.03 w/ GST) 9 courses Min 30 guests" at bounding box center [37, 338] width 15 height 15
radio input "true"
click at [35, 338] on input "$24.80 /guest ($27.03 w/ GST) 9 courses Min 30 guests" at bounding box center [37, 338] width 15 height 15
radio input "true"
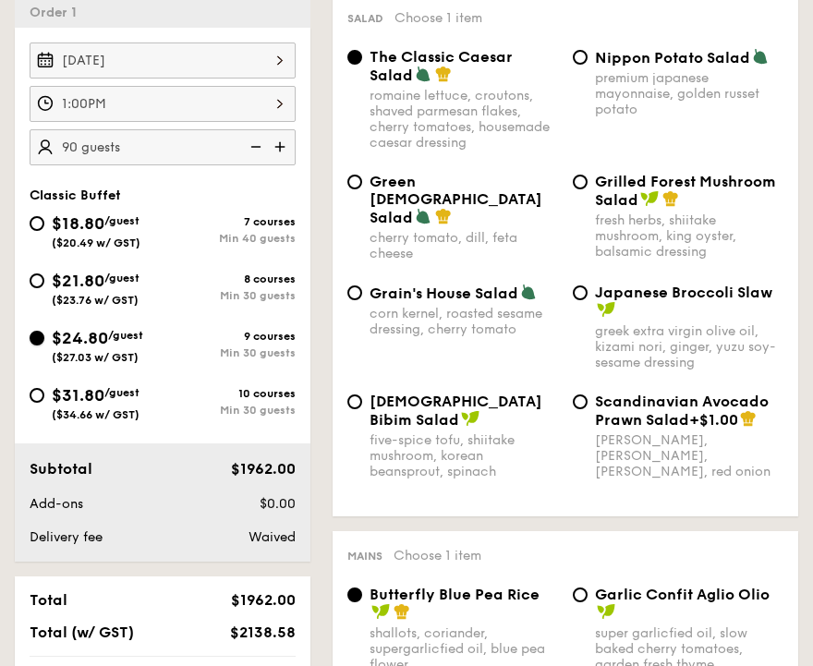
radio input "true"
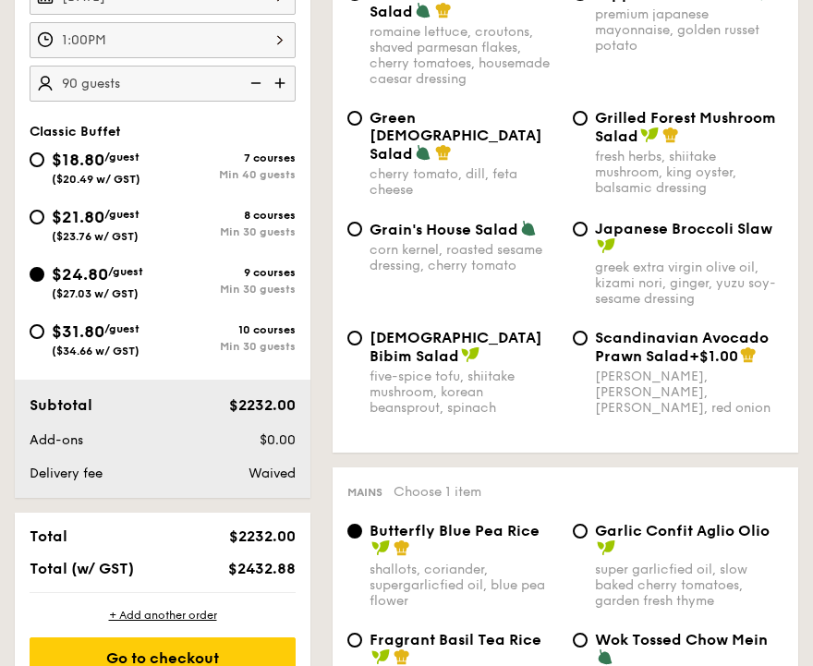
scroll to position [577, 0]
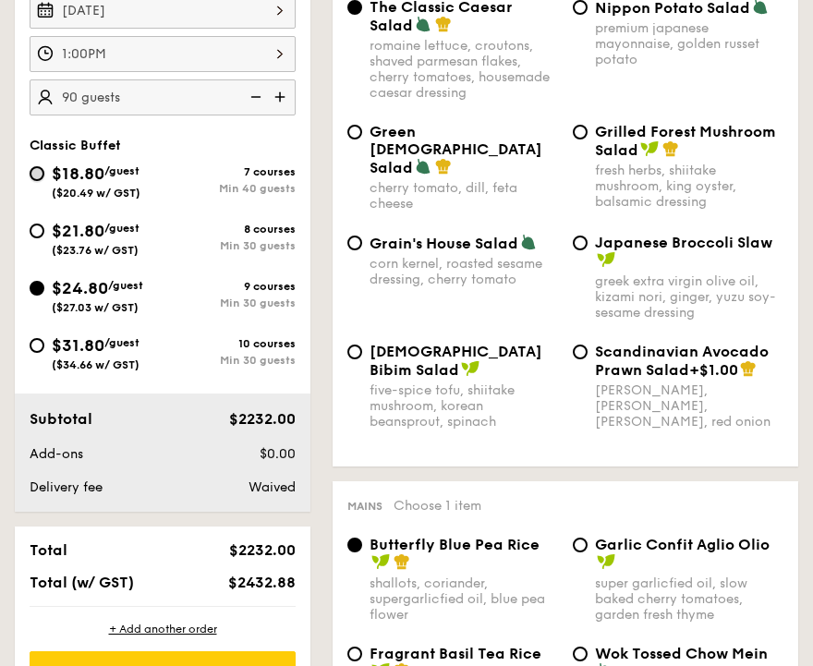
click at [37, 174] on input "$18.80 /guest ($20.49 w/ GST) 7 courses Min 40 guests" at bounding box center [37, 173] width 15 height 15
radio input "true"
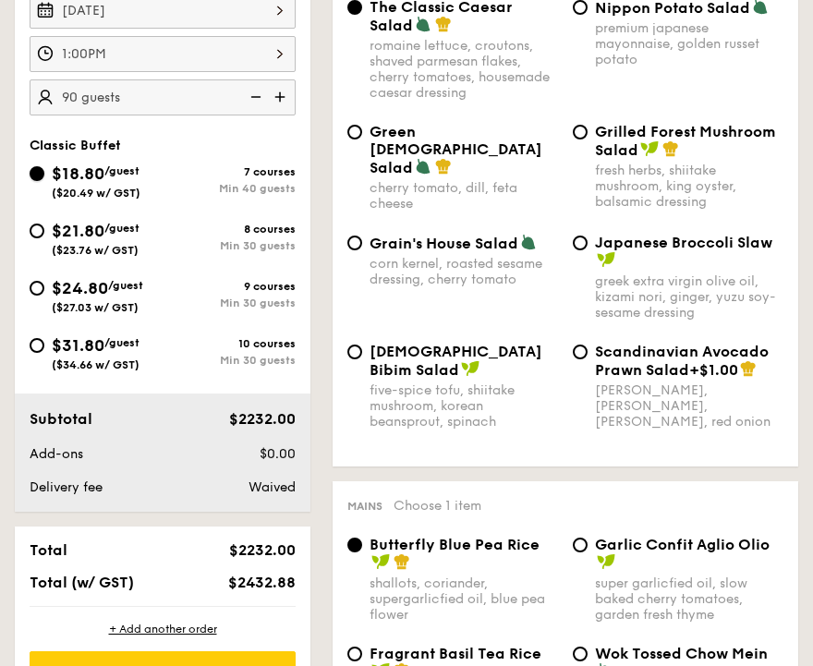
radio input "true"
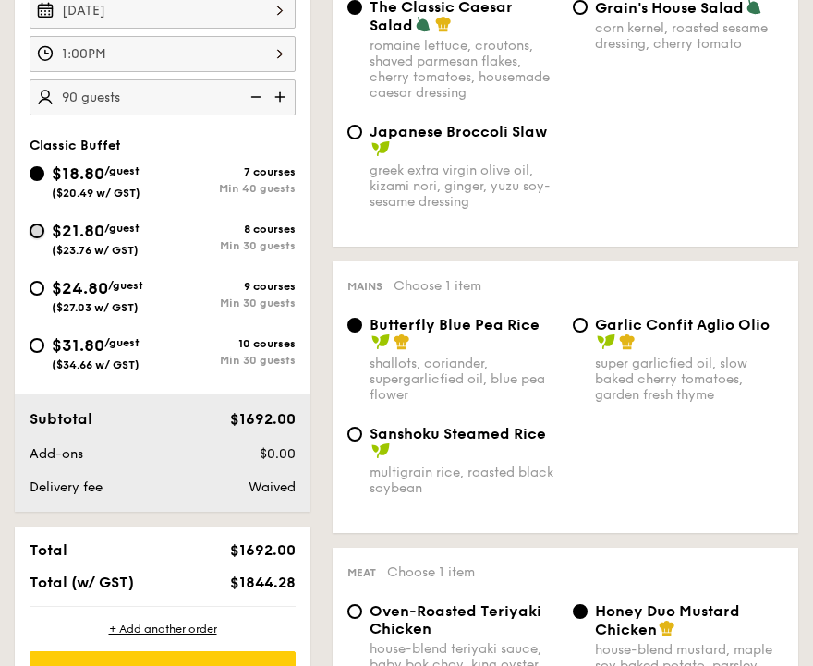
click at [33, 228] on input "$21.80 /guest ($23.76 w/ GST) 8 courses Min 30 guests" at bounding box center [37, 231] width 15 height 15
radio input "true"
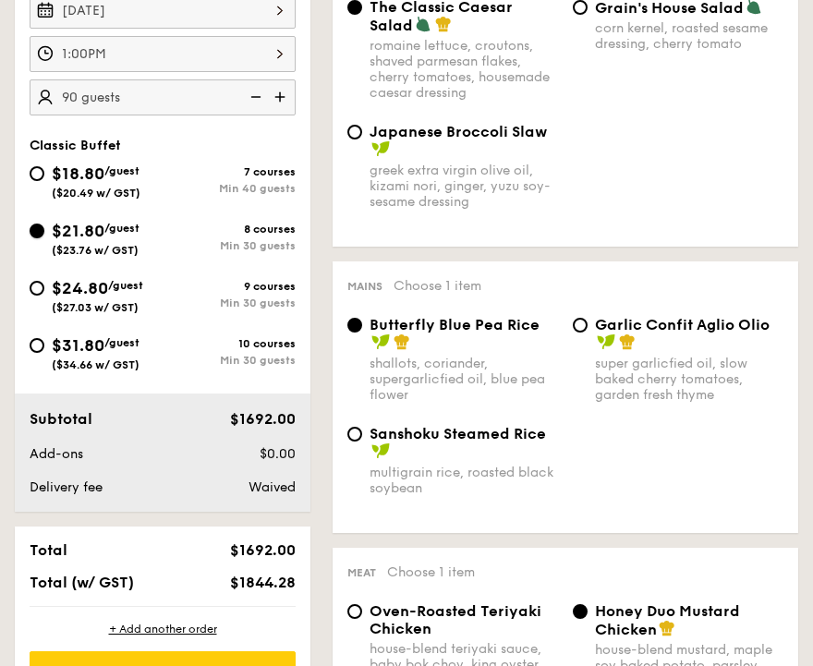
radio input "true"
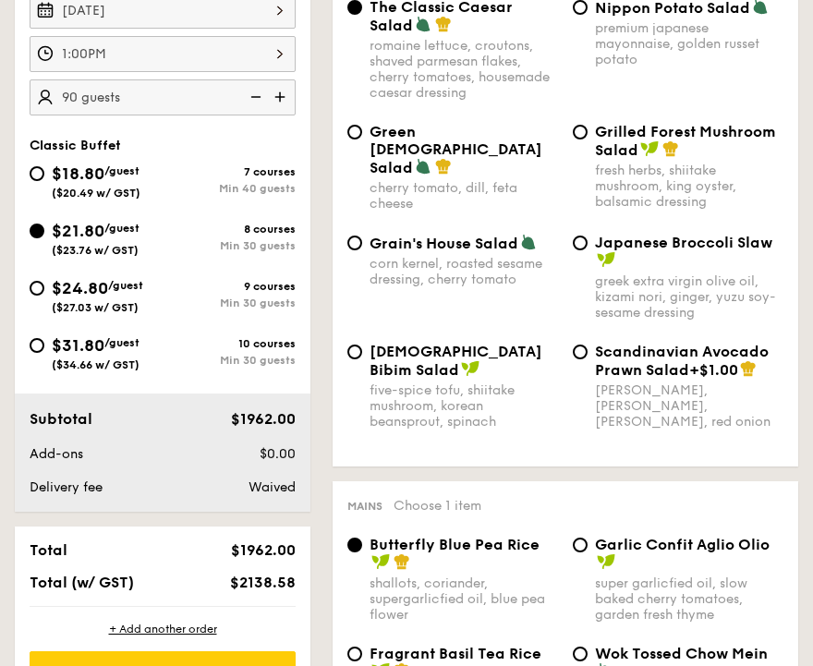
click at [45, 294] on div "$24.80 /guest ($27.03 w/ GST)" at bounding box center [96, 294] width 133 height 39
click at [44, 294] on input "$24.80 /guest ($27.03 w/ GST) 9 courses Min 30 guests" at bounding box center [37, 288] width 15 height 15
radio input "true"
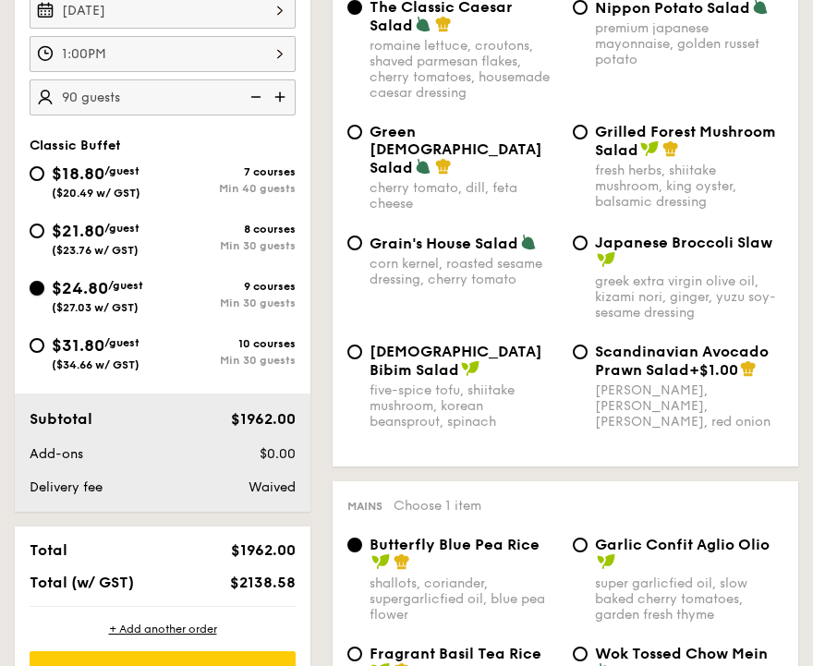
radio input "true"
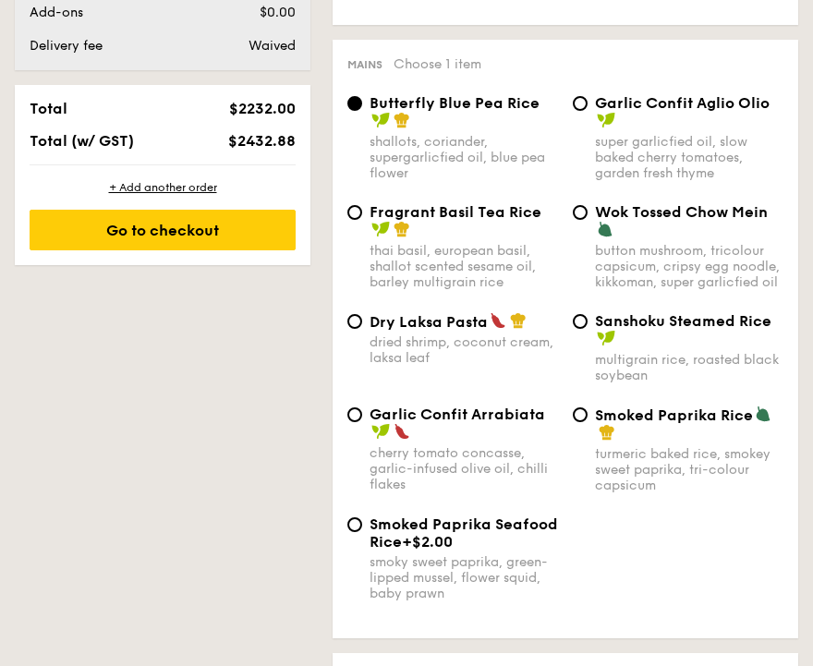
scroll to position [1036, 0]
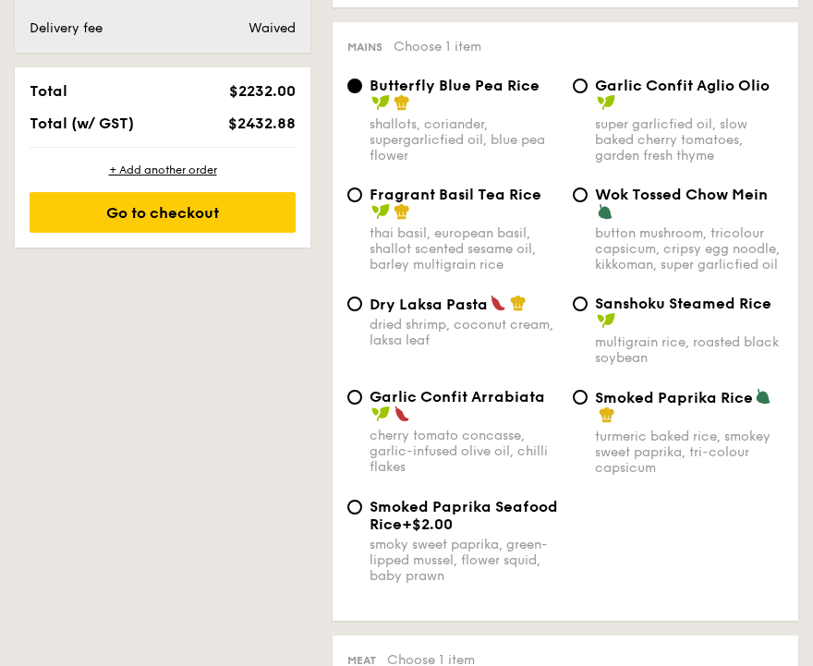
click at [476, 296] on span "Dry Laksa Pasta" at bounding box center [428, 305] width 118 height 18
click at [362, 297] on input "Dry Laksa Pasta dried shrimp, coconut cream, laksa leaf" at bounding box center [354, 304] width 15 height 15
radio input "true"
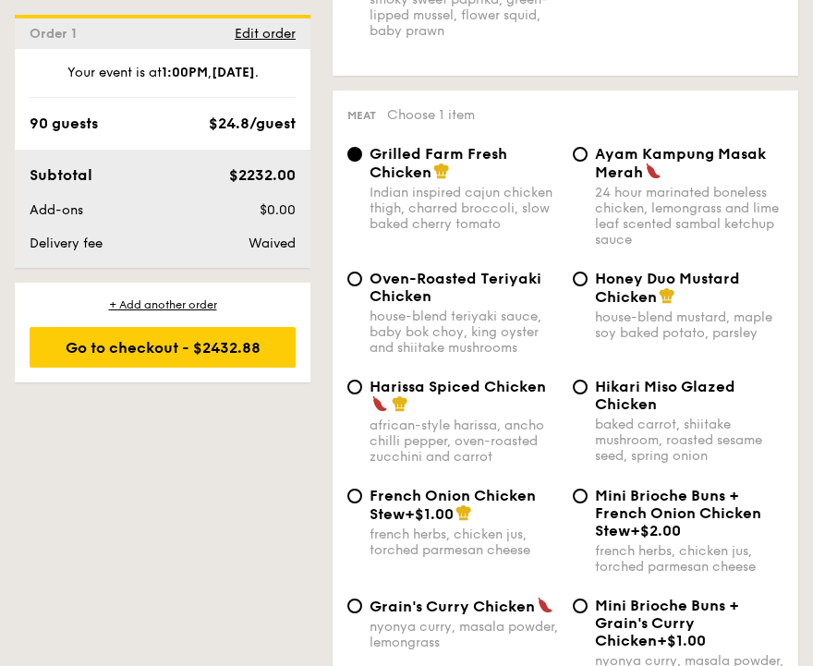
scroll to position [1583, 0]
